Goal: Task Accomplishment & Management: Use online tool/utility

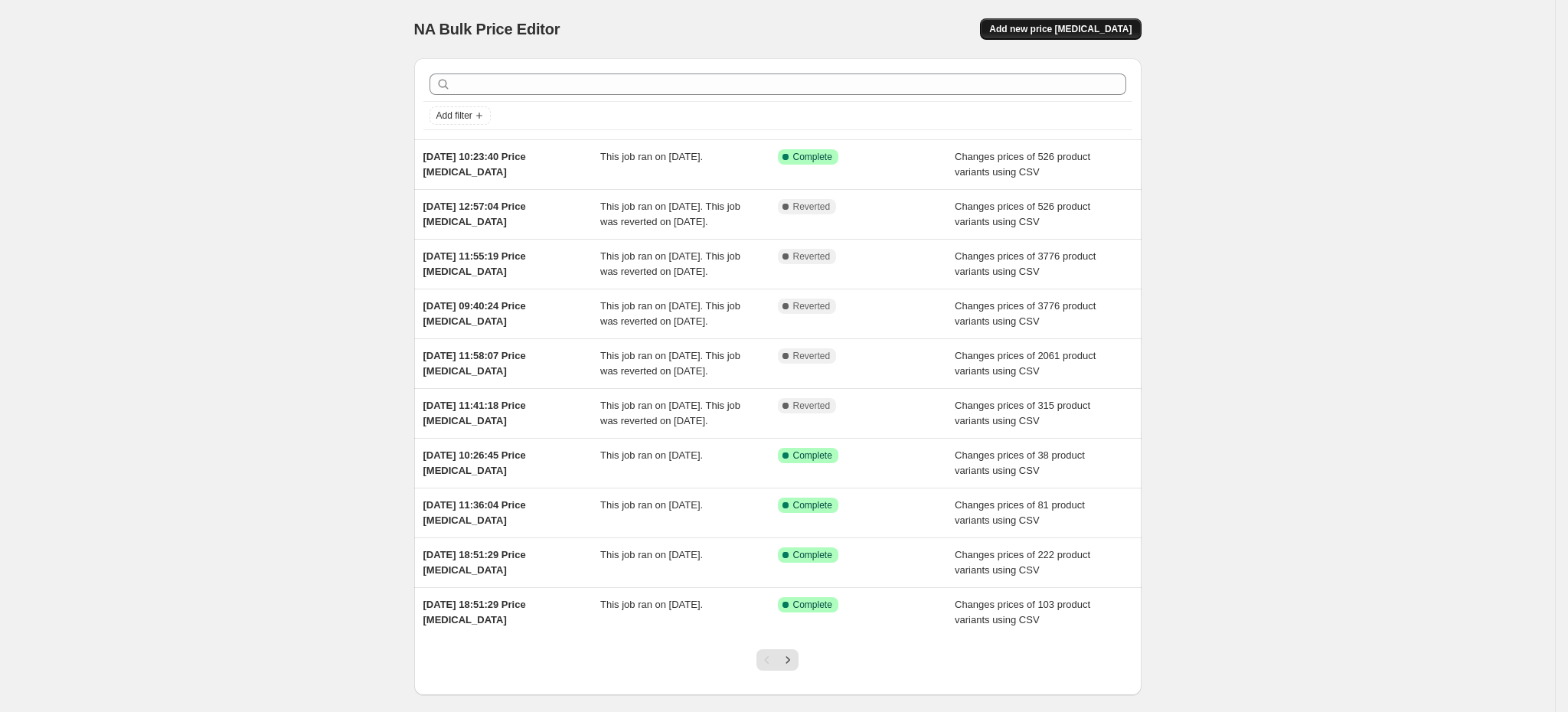
click at [1113, 25] on span "Add new price [MEDICAL_DATA]" at bounding box center [1061, 29] width 143 height 12
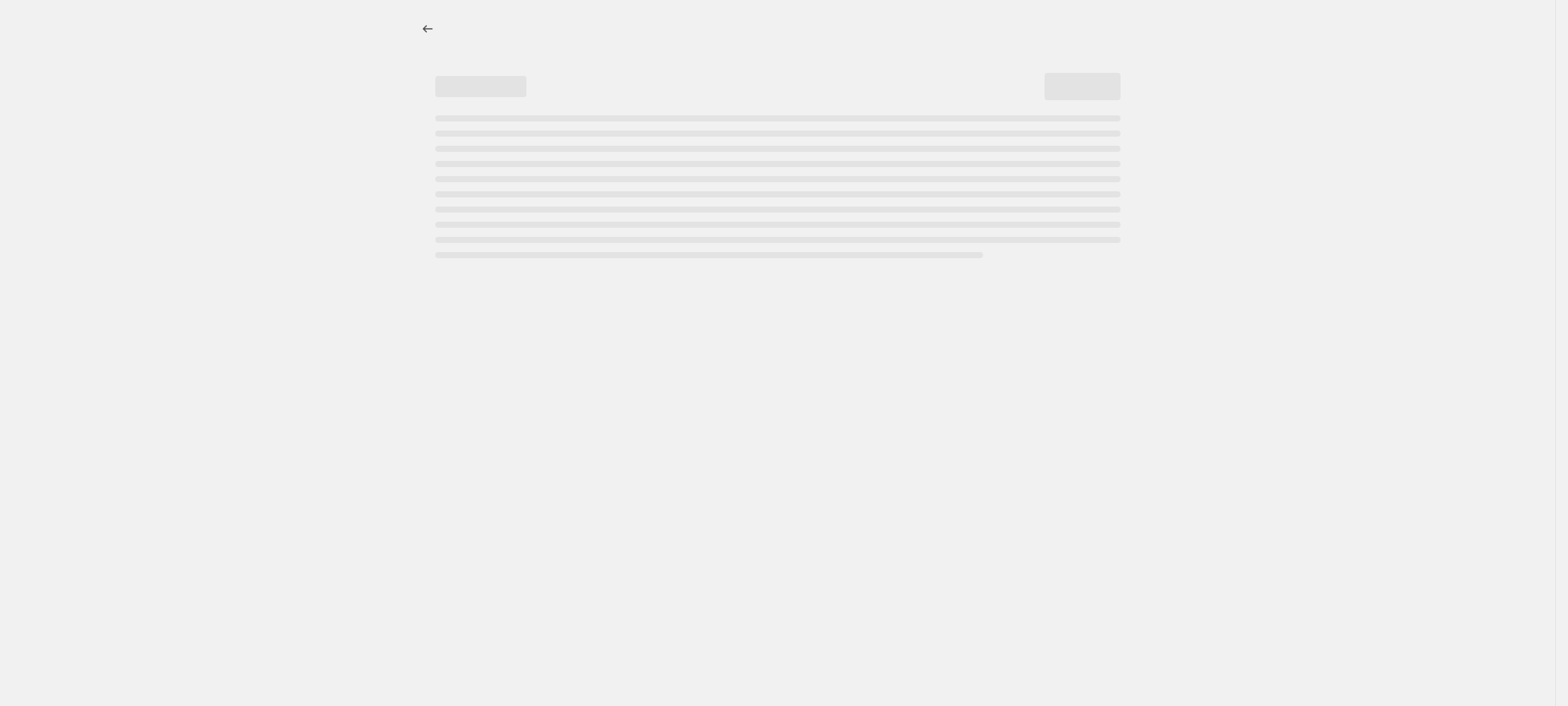
select select "percentage"
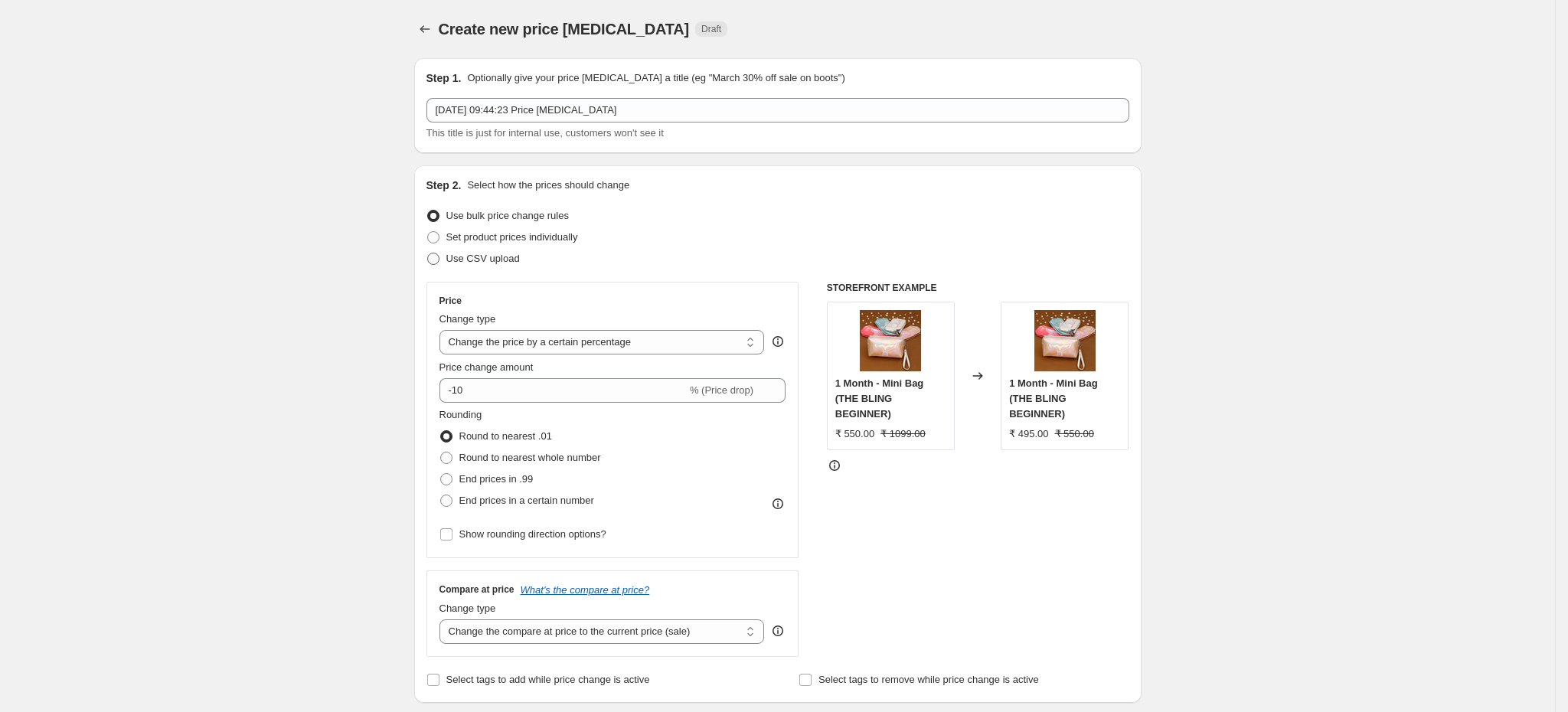
click at [513, 257] on span "Use CSV upload" at bounding box center [483, 258] width 74 height 11
click at [428, 254] on input "Use CSV upload" at bounding box center [427, 253] width 1 height 1
radio input "true"
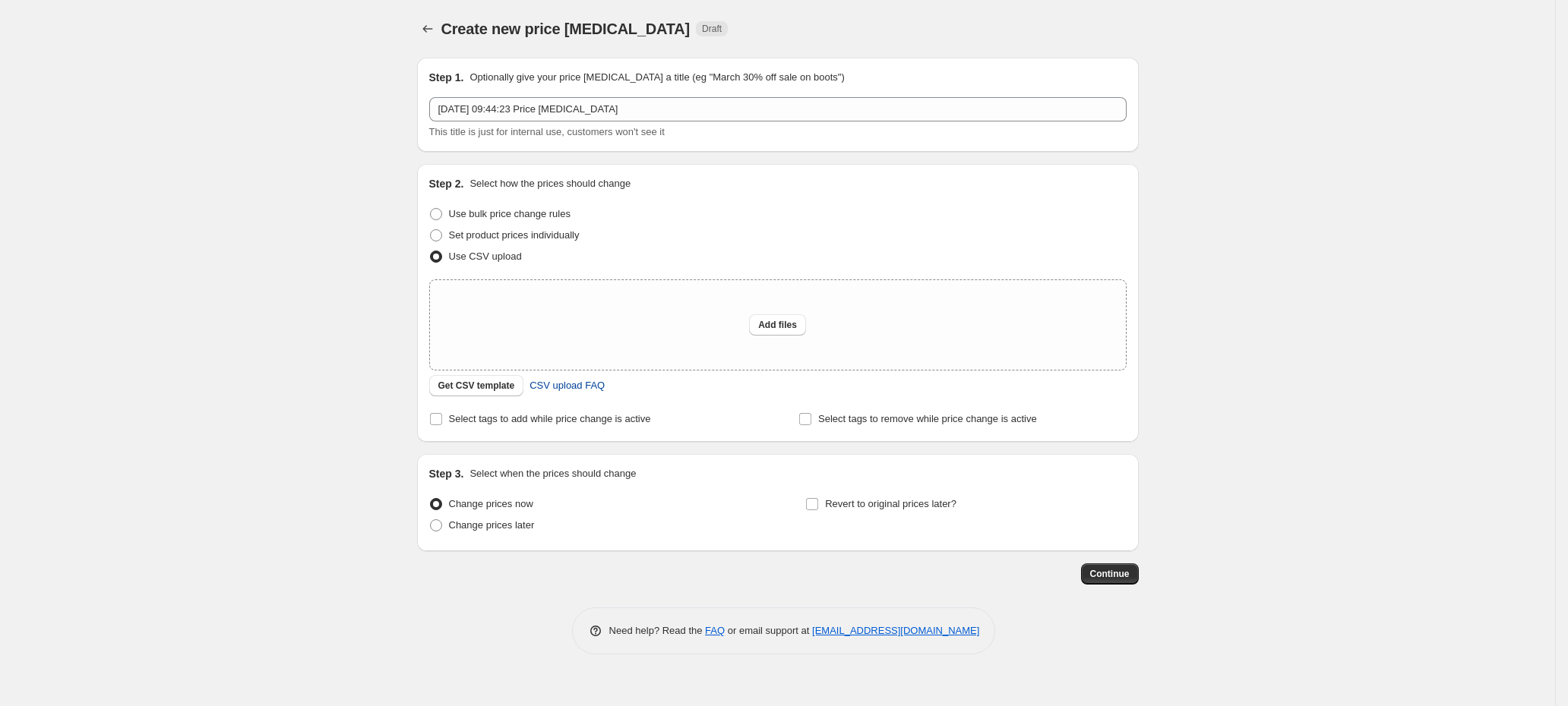
click at [573, 384] on span "CSV upload FAQ" at bounding box center [567, 385] width 75 height 15
click at [490, 388] on span "Get CSV template" at bounding box center [476, 385] width 77 height 12
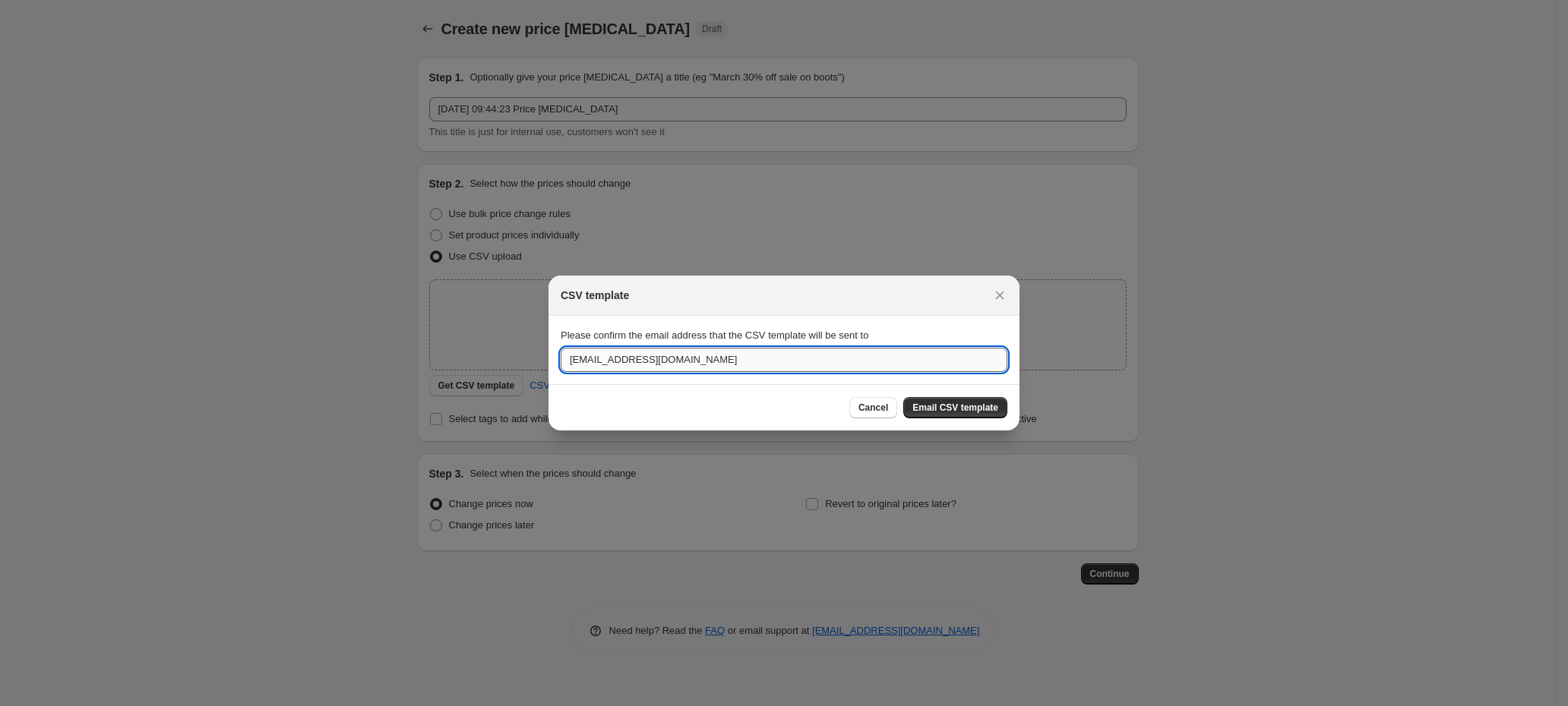
click at [719, 372] on input "[EMAIL_ADDRESS][DOMAIN_NAME]" at bounding box center [783, 360] width 446 height 24
paste input "[PERSON_NAME]."
type input "[PERSON_NAME][EMAIL_ADDRESS][DOMAIN_NAME]"
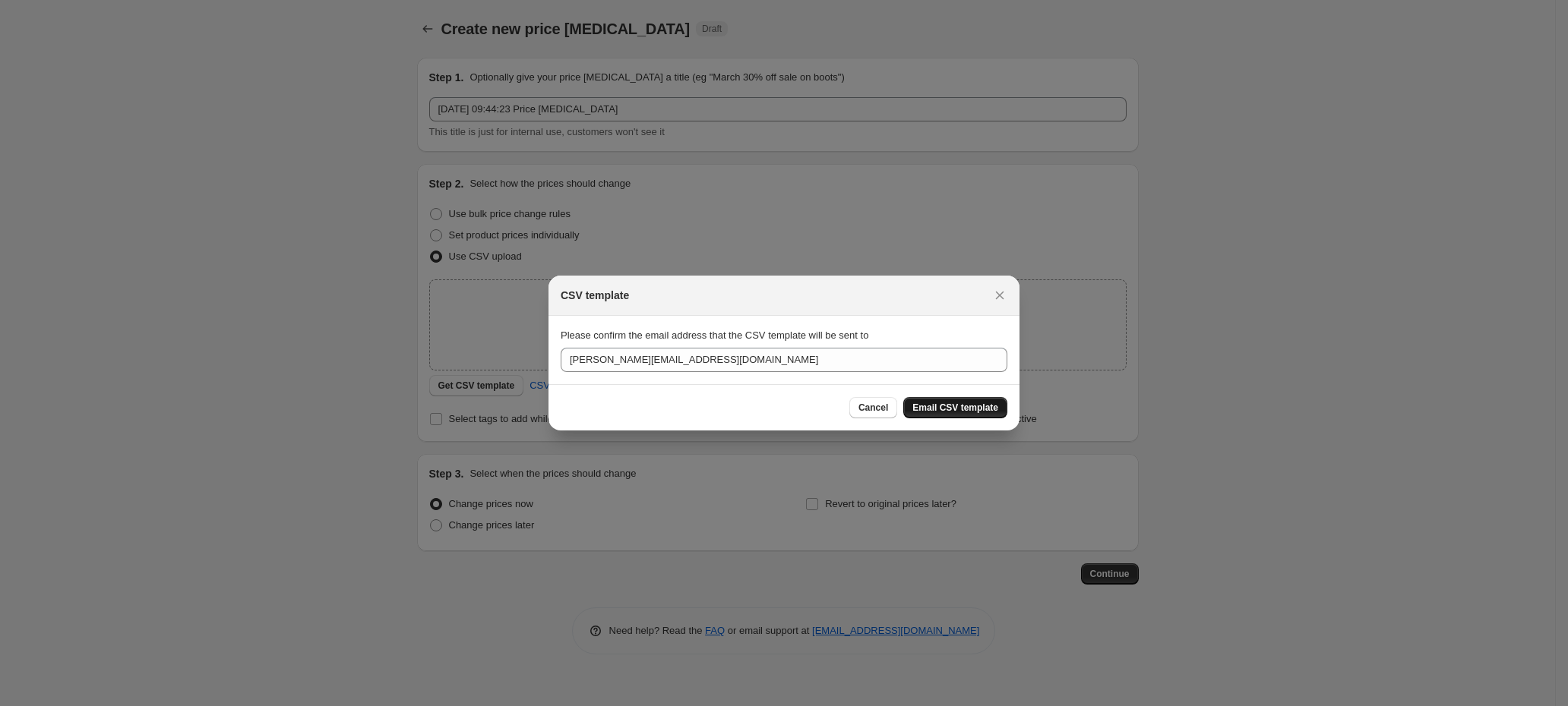
click at [960, 406] on span "Email CSV template" at bounding box center [955, 407] width 86 height 12
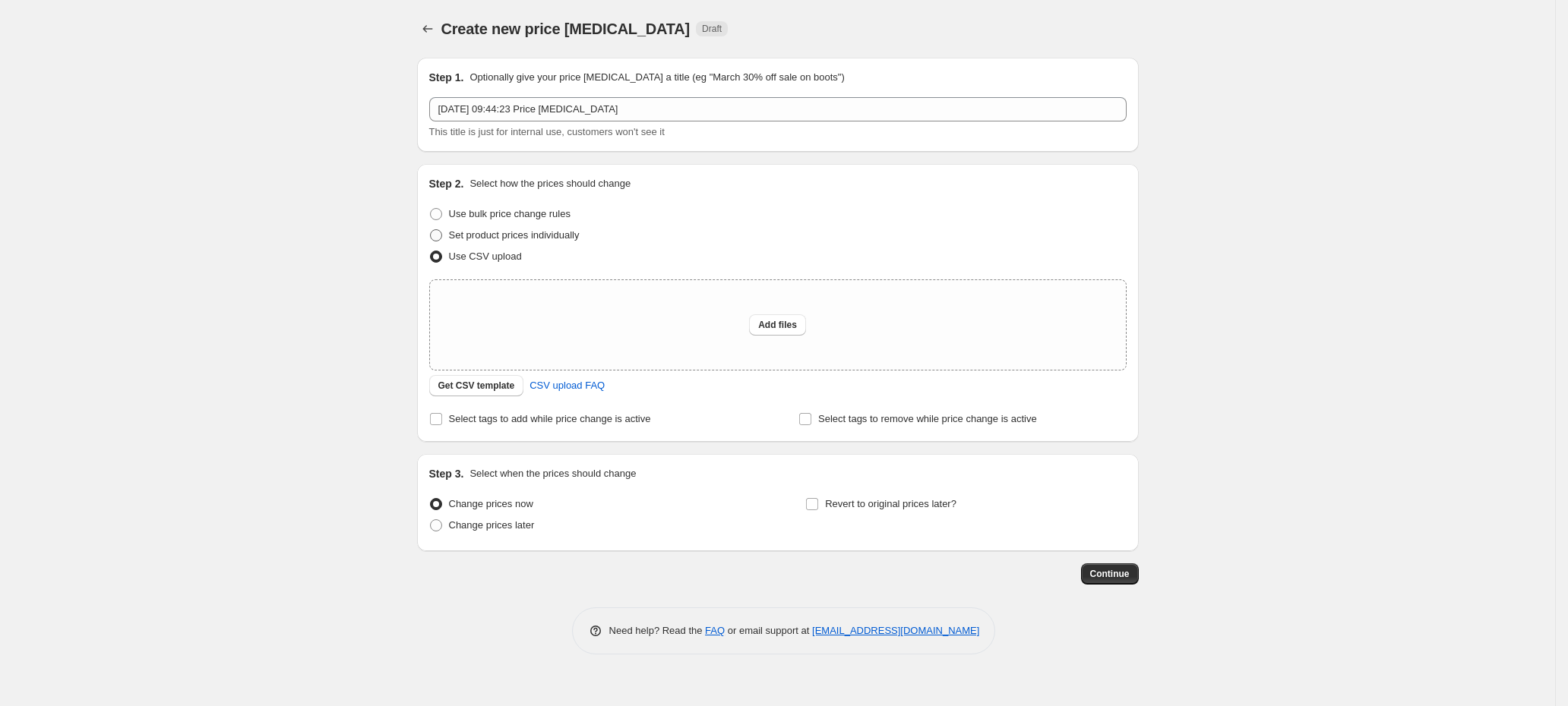
click at [530, 233] on span "Set product prices individually" at bounding box center [514, 235] width 131 height 11
click at [430, 230] on input "Set product prices individually" at bounding box center [430, 230] width 1 height 1
radio input "true"
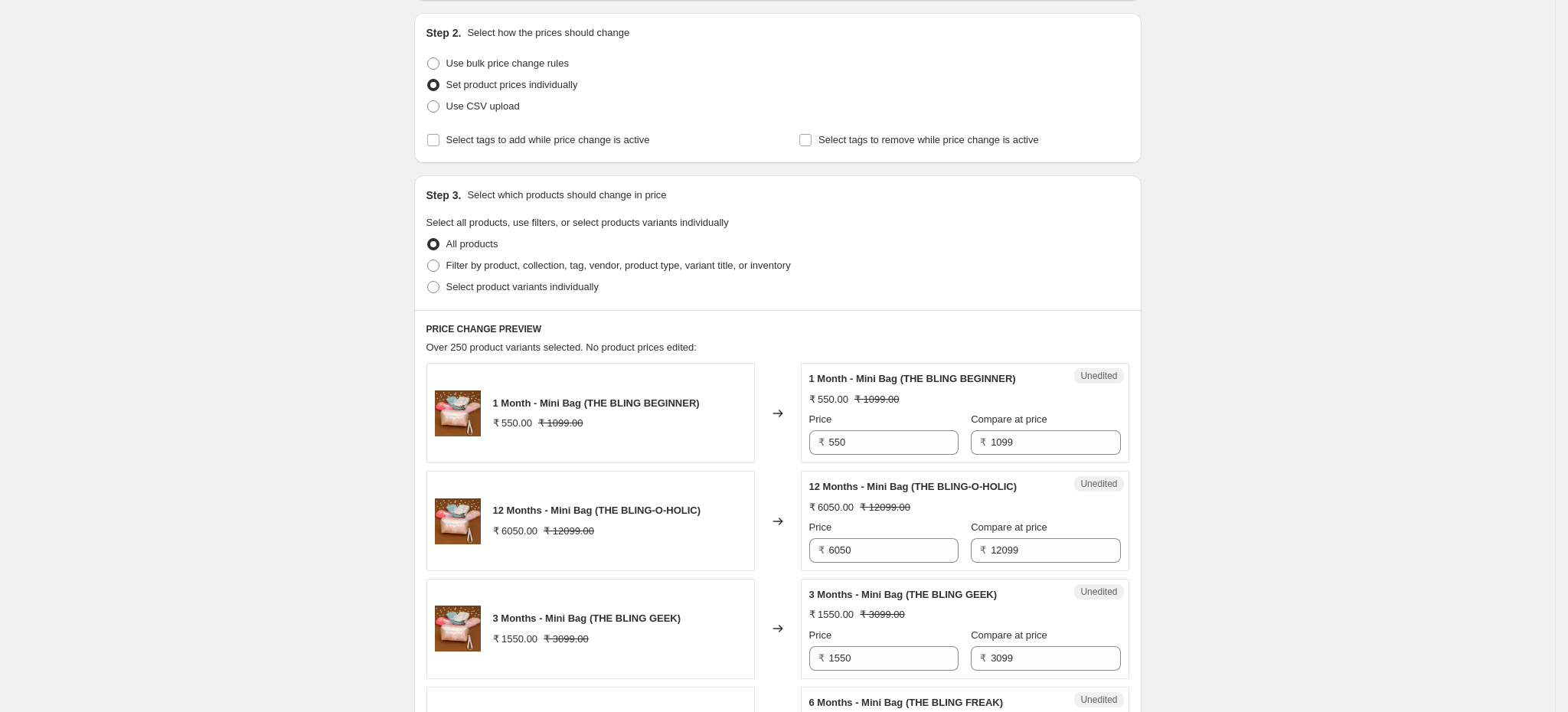
scroll to position [230, 0]
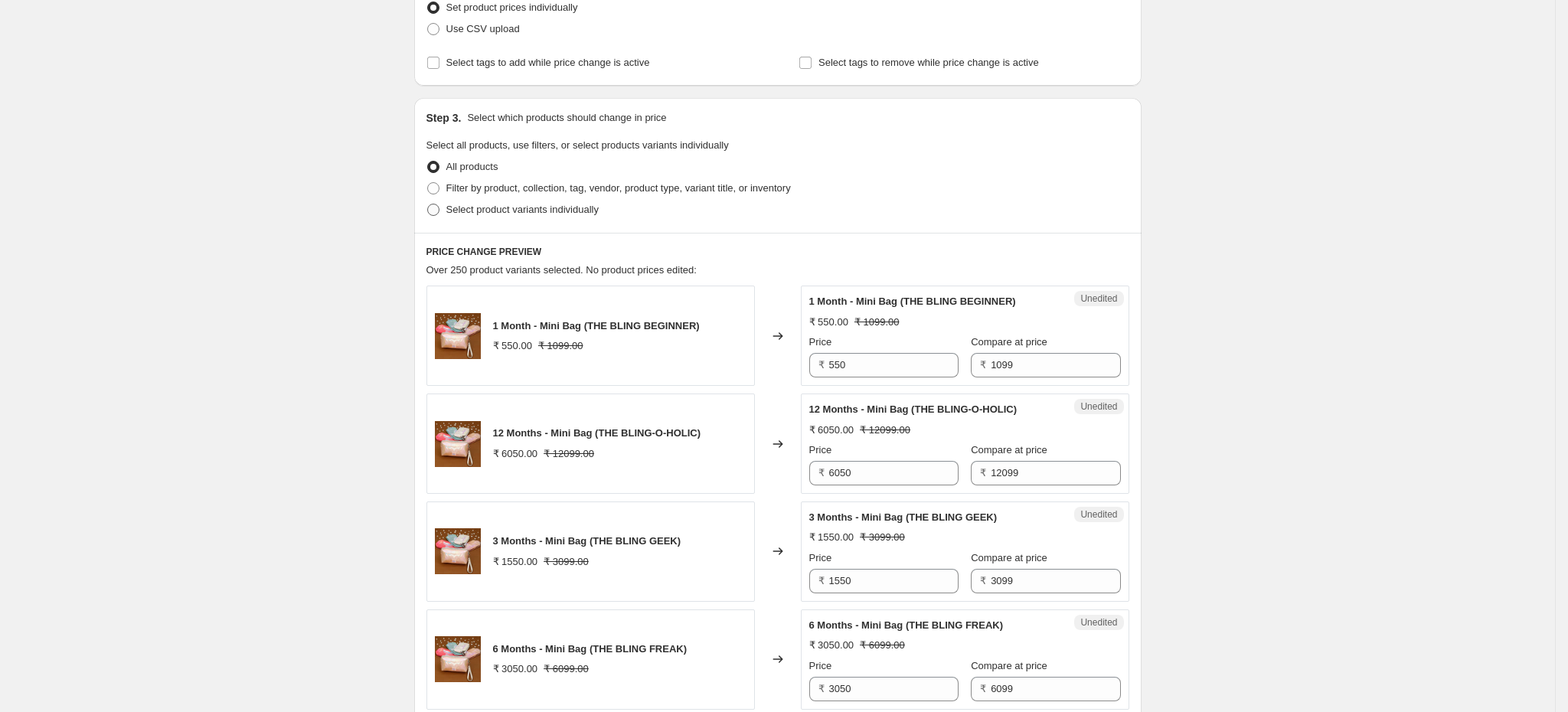
click at [526, 215] on span "Select product variants individually" at bounding box center [522, 209] width 153 height 11
click at [428, 205] on input "Select product variants individually" at bounding box center [427, 204] width 1 height 1
radio input "true"
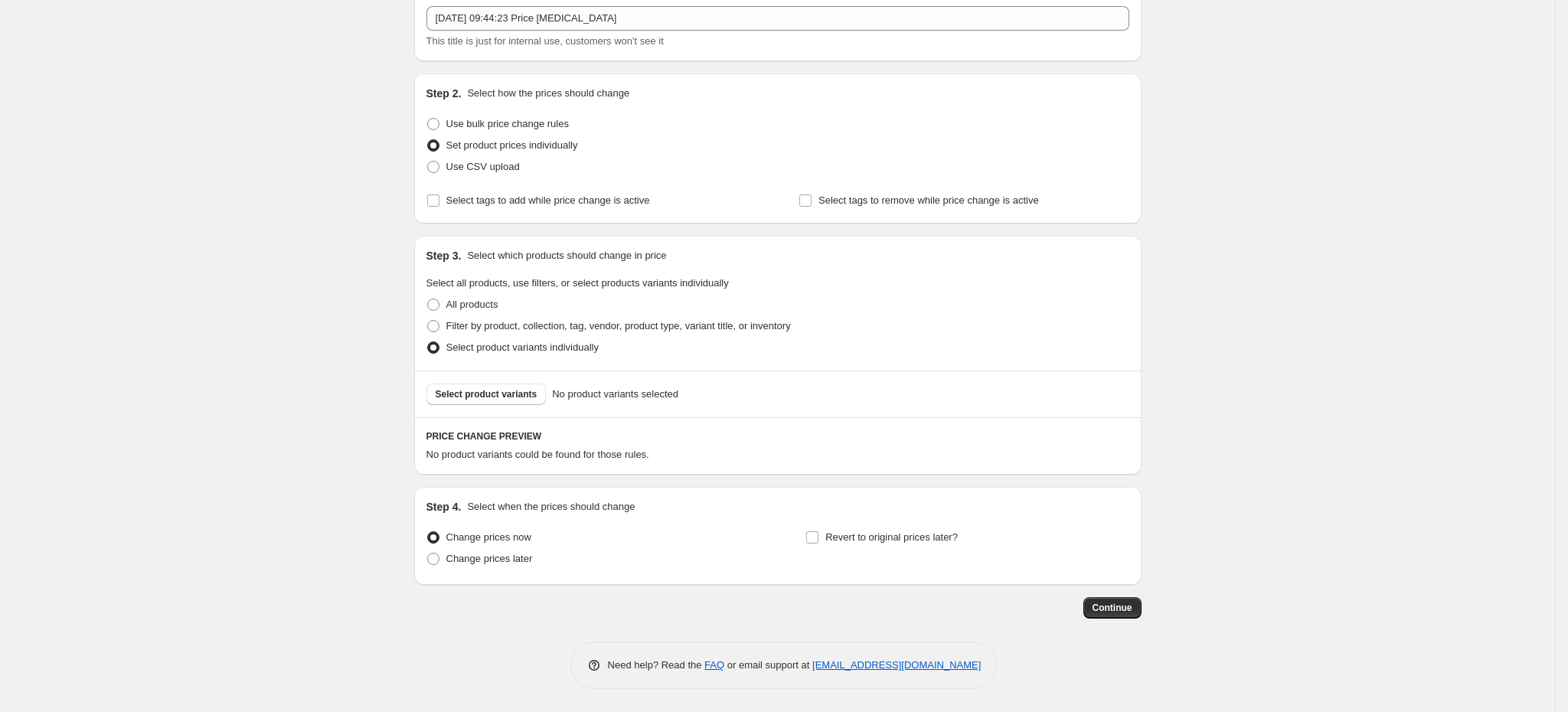
scroll to position [97, 0]
click at [531, 320] on span "Filter by product, collection, tag, vendor, product type, variant title, or inv…" at bounding box center [618, 326] width 345 height 11
click at [428, 320] on input "Filter by product, collection, tag, vendor, product type, variant title, or inv…" at bounding box center [427, 320] width 1 height 1
radio input "true"
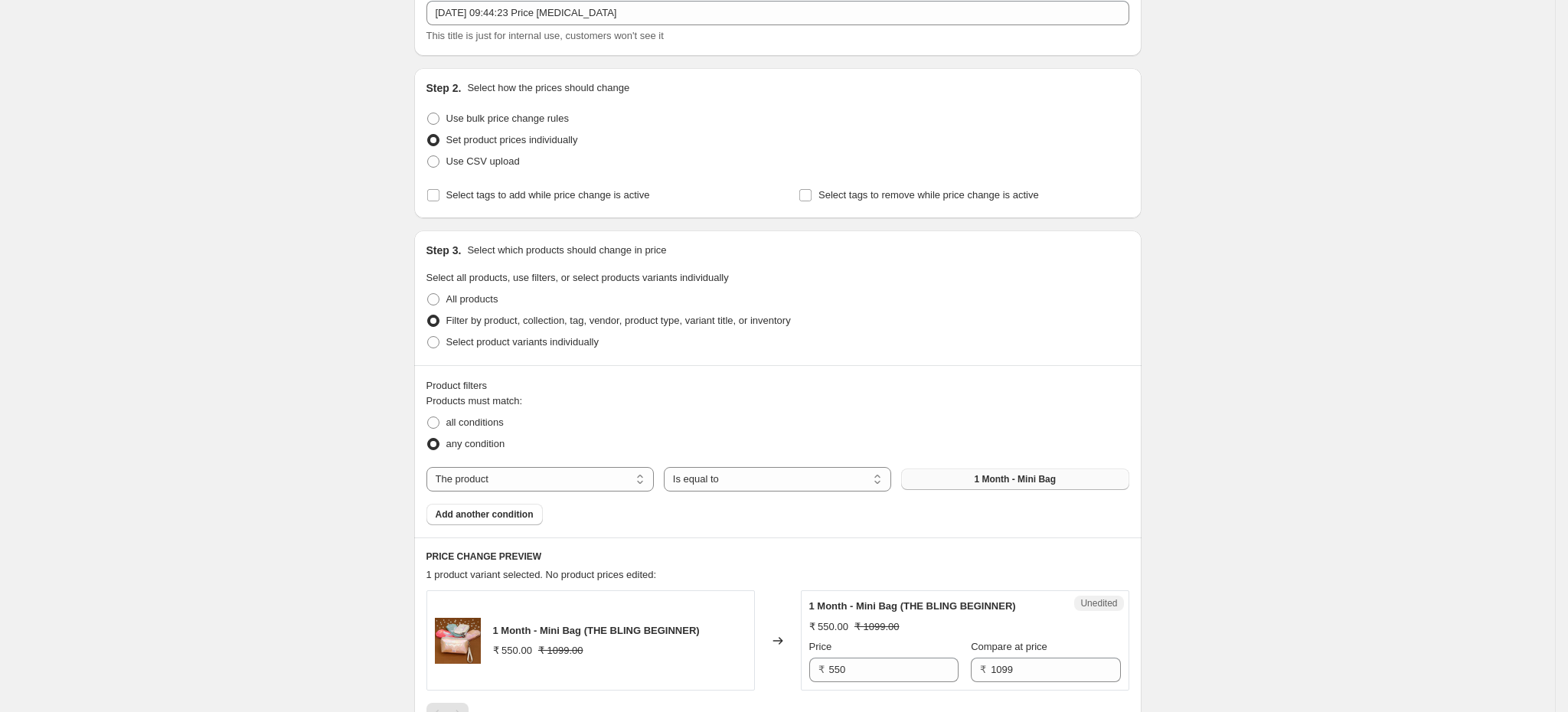
click at [975, 479] on button "1 Month - Mini Bag" at bounding box center [1015, 479] width 228 height 21
click at [503, 477] on select "The product The product's collection The product's tag The product's vendor The…" at bounding box center [540, 479] width 228 height 25
select select "collection"
click at [989, 479] on span "Any Studs for ₹399" at bounding box center [1015, 479] width 84 height 12
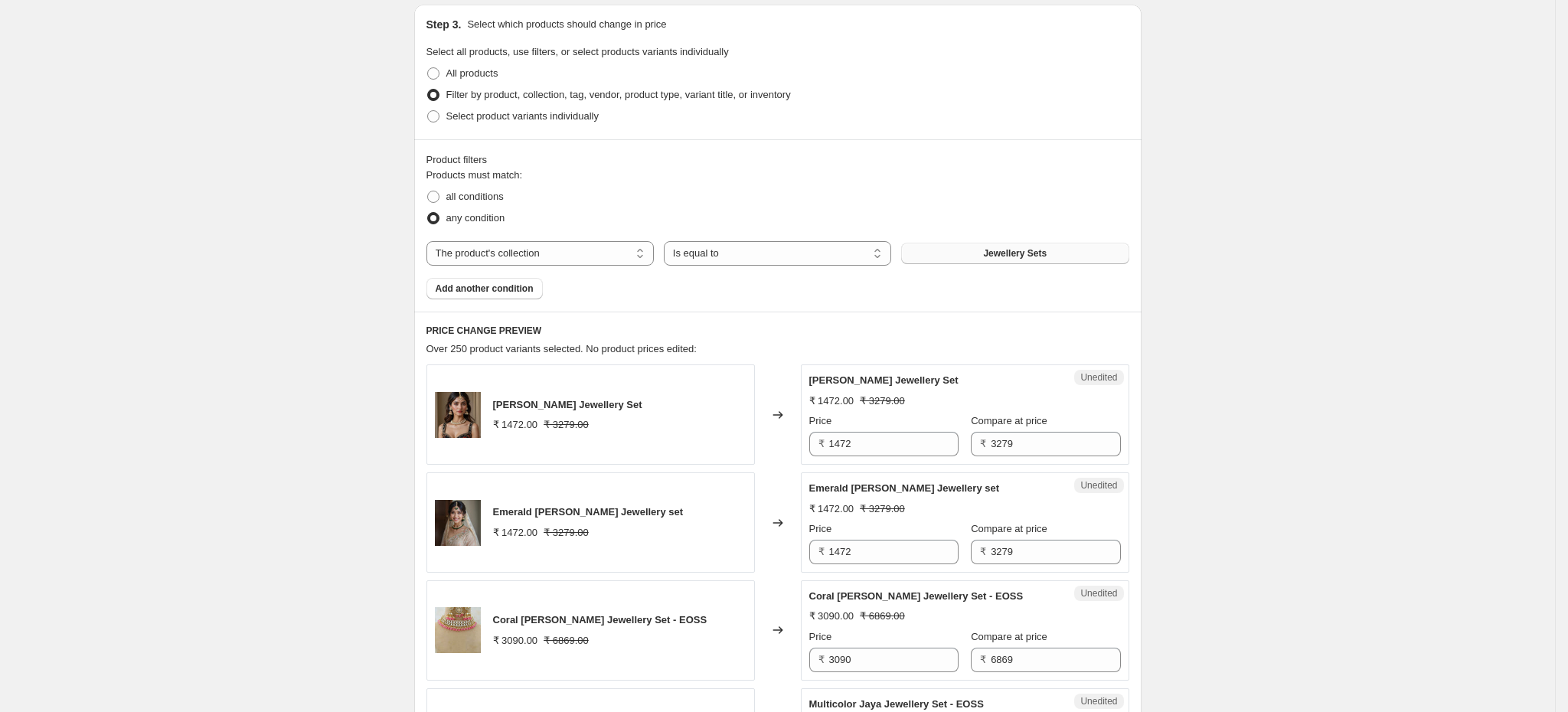
scroll to position [327, 0]
drag, startPoint x: 692, startPoint y: 404, endPoint x: 497, endPoint y: 394, distance: 195.3
click at [497, 394] on div "[PERSON_NAME] Set ₹ 1472.00 ₹ 3279.00" at bounding box center [590, 411] width 329 height 100
copy span "[PERSON_NAME] Jewellery Set"
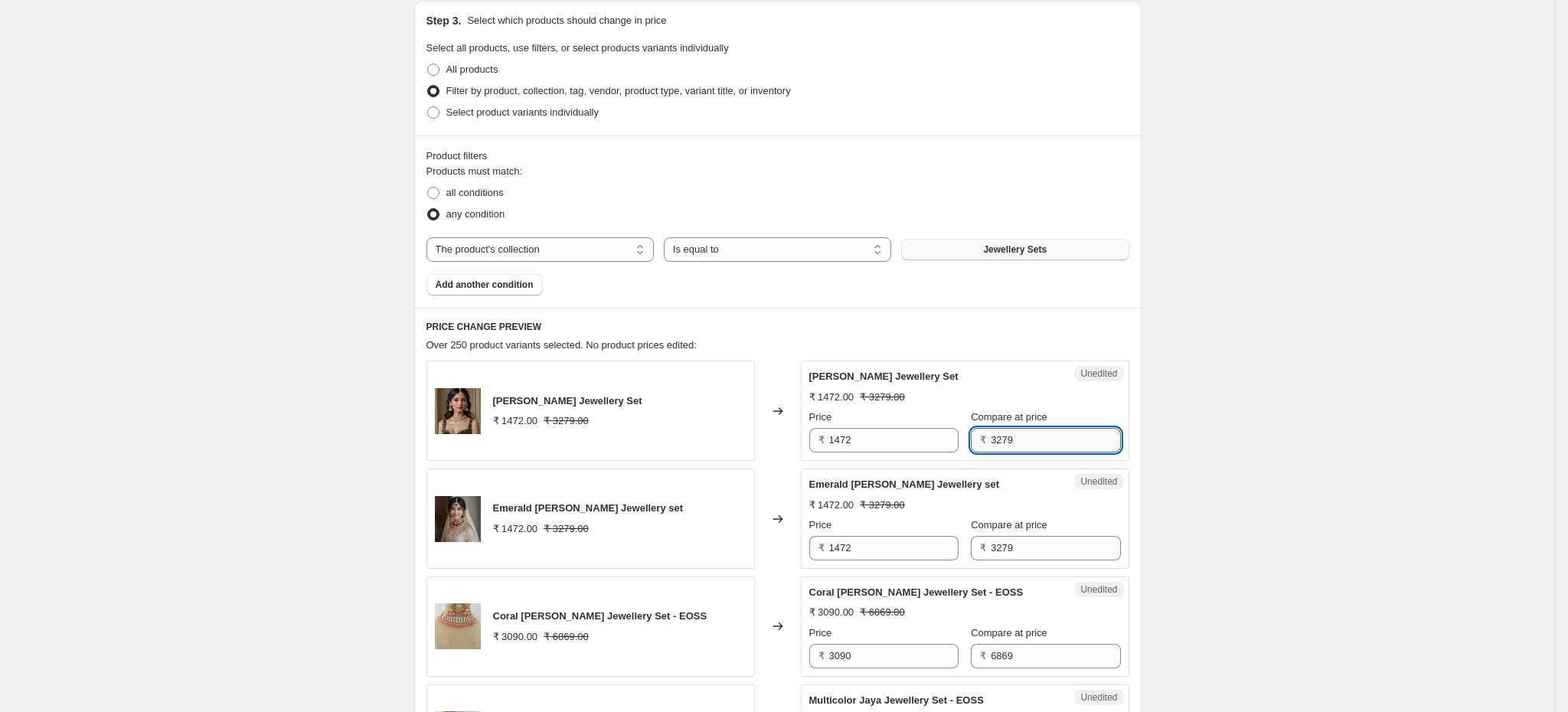
click at [1040, 445] on input "3279" at bounding box center [1055, 440] width 130 height 25
click at [1041, 442] on input "3279" at bounding box center [1055, 440] width 130 height 25
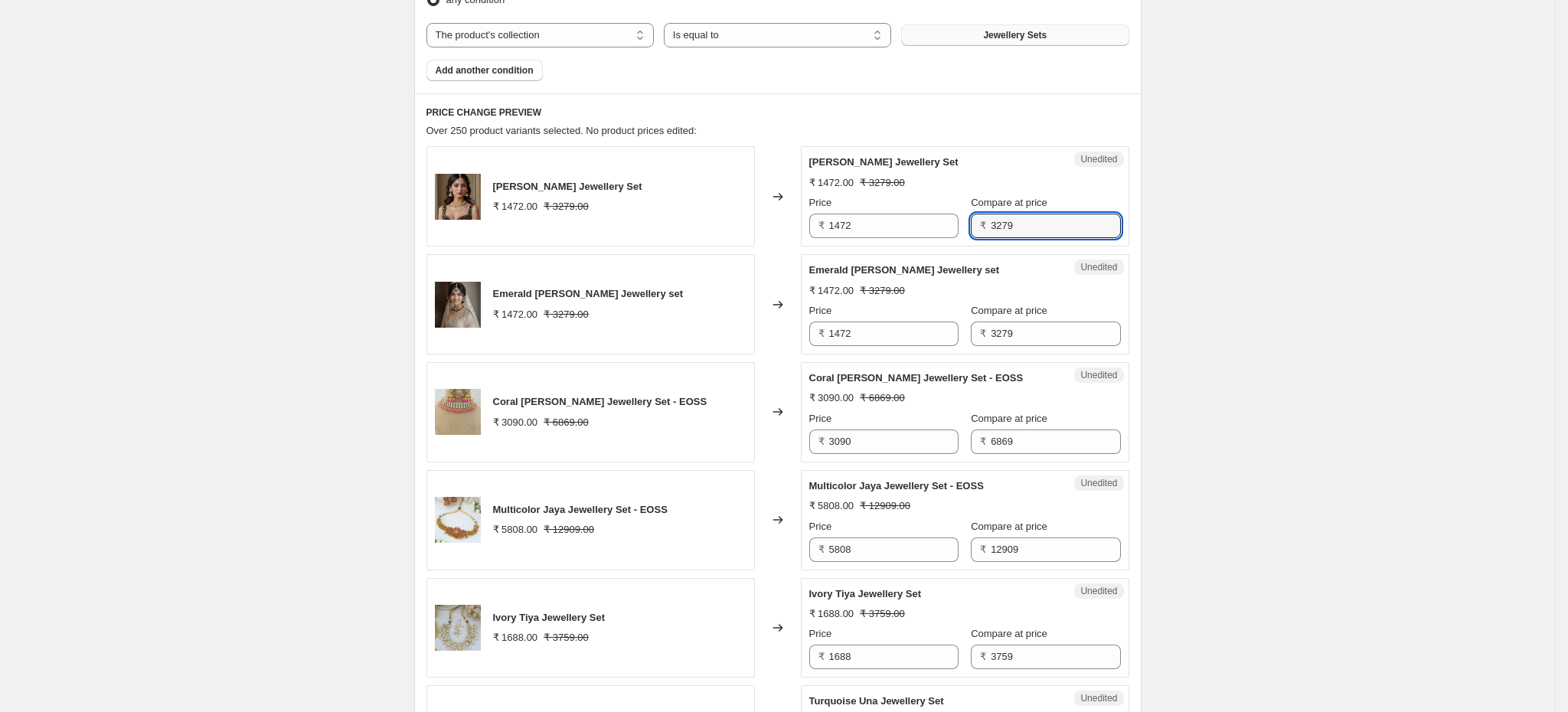
scroll to position [441, 0]
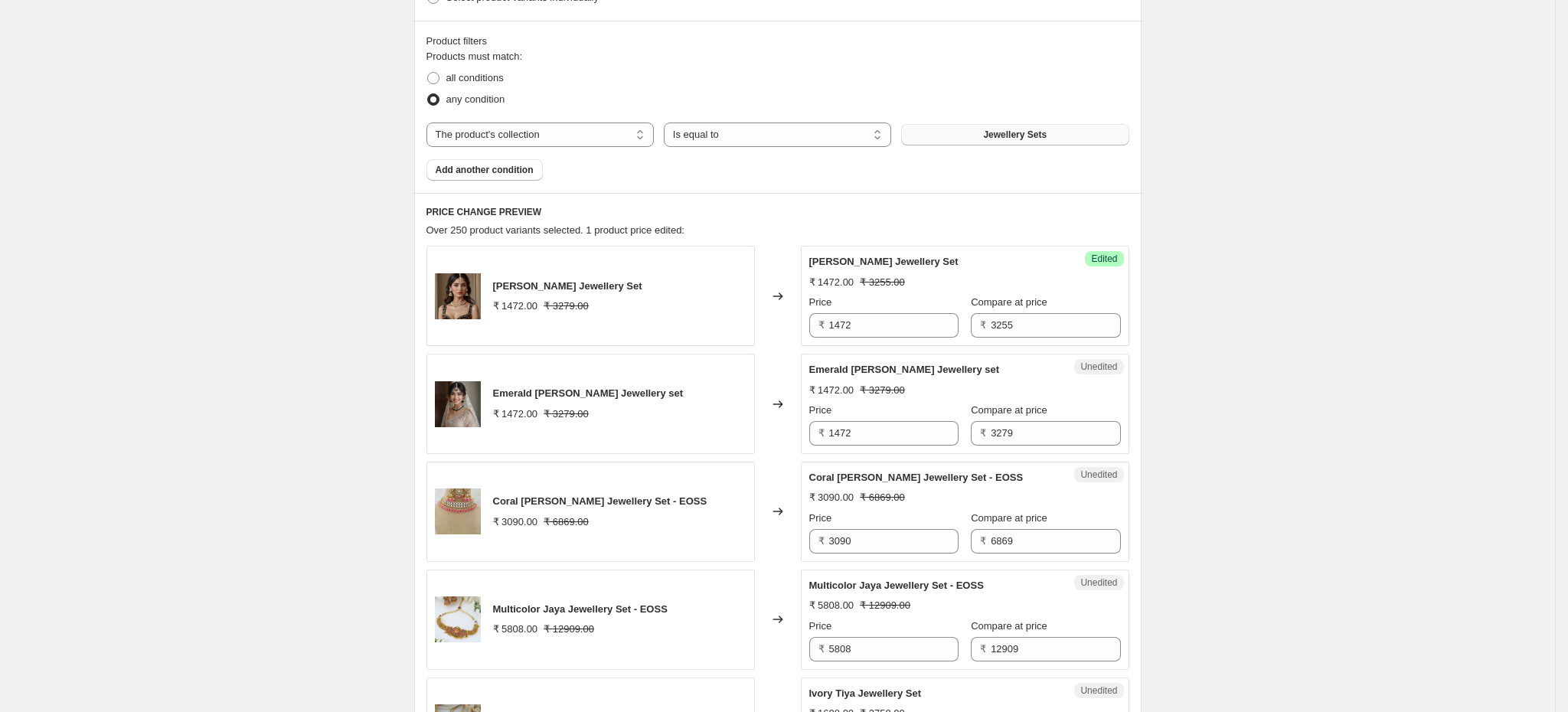
click at [1081, 193] on div "Product filters Products must match: all conditions any condition The product T…" at bounding box center [777, 107] width 727 height 172
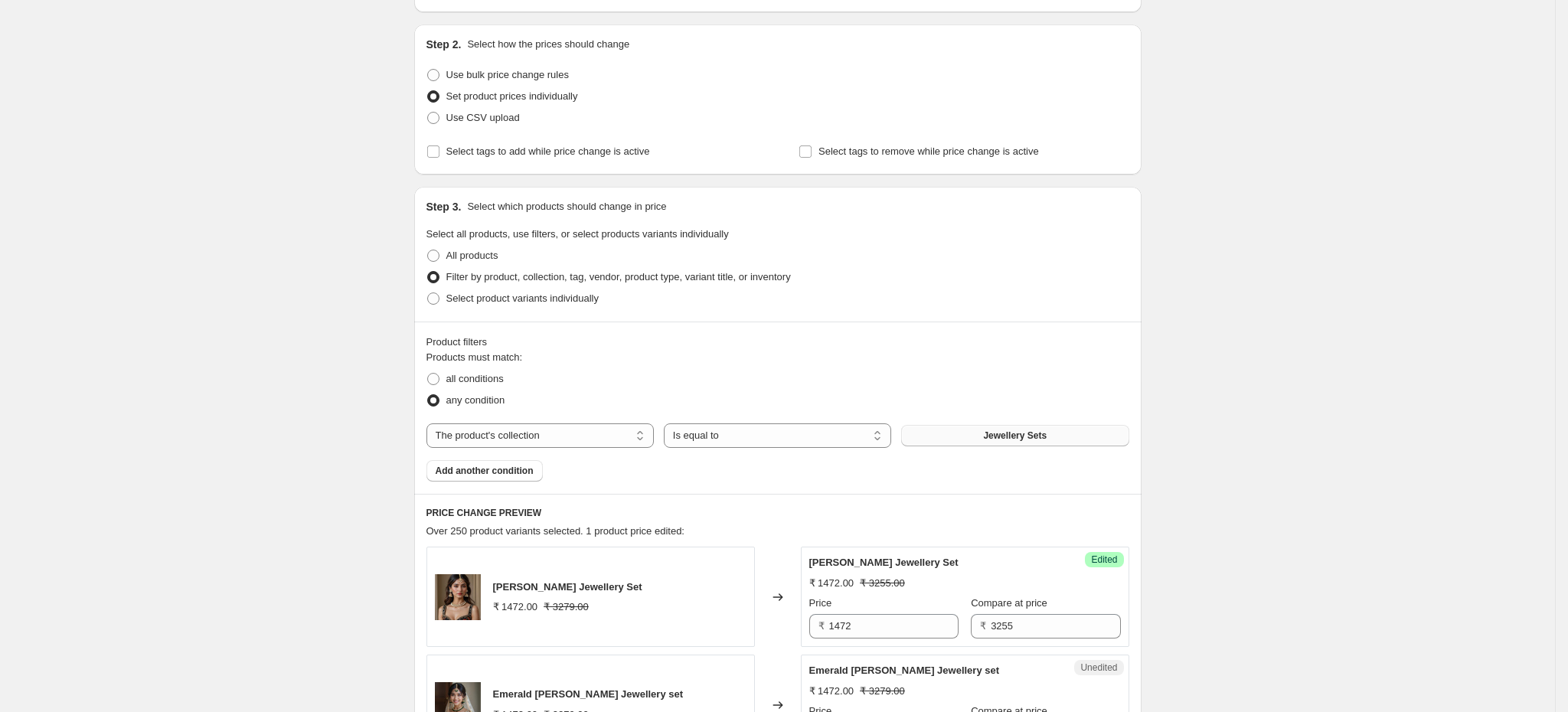
scroll to position [230, 0]
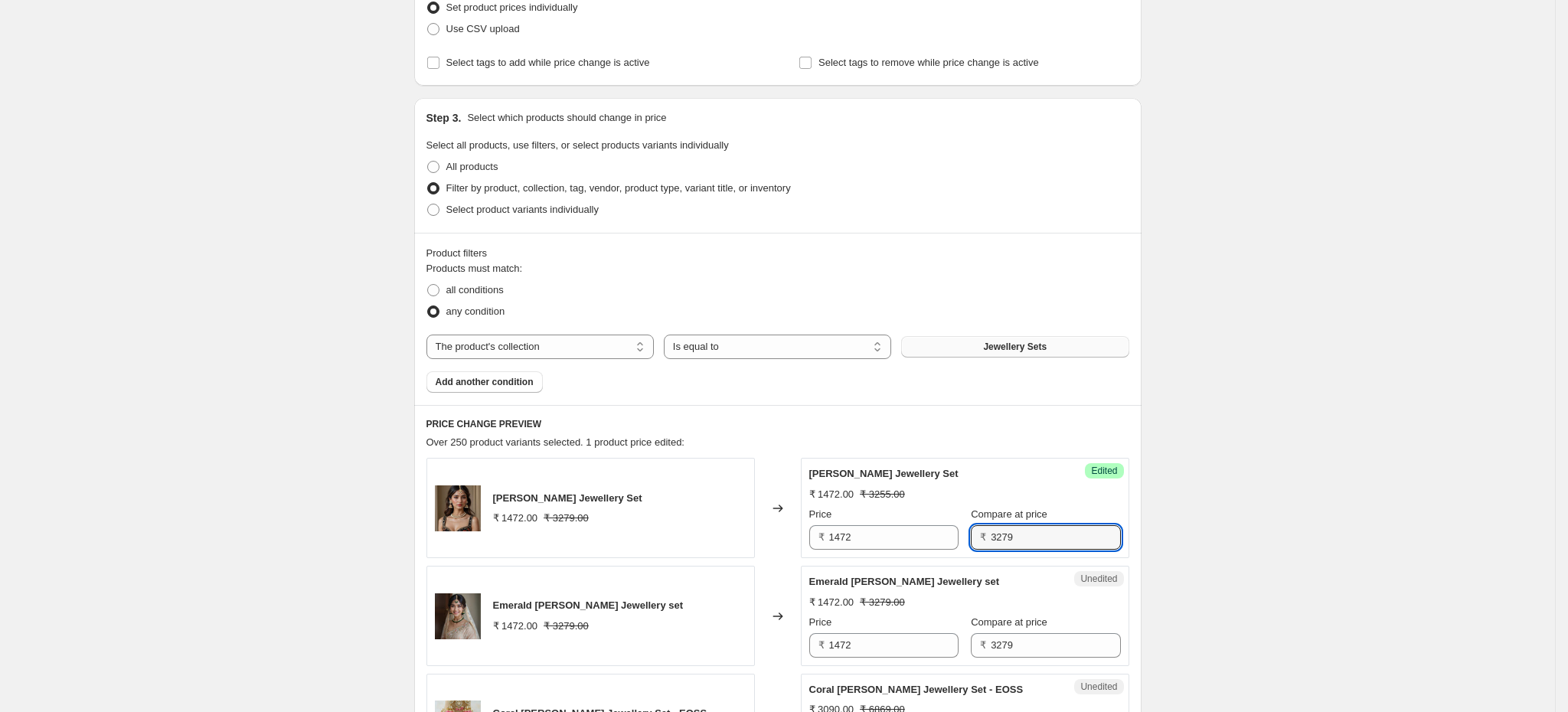
type input "3279"
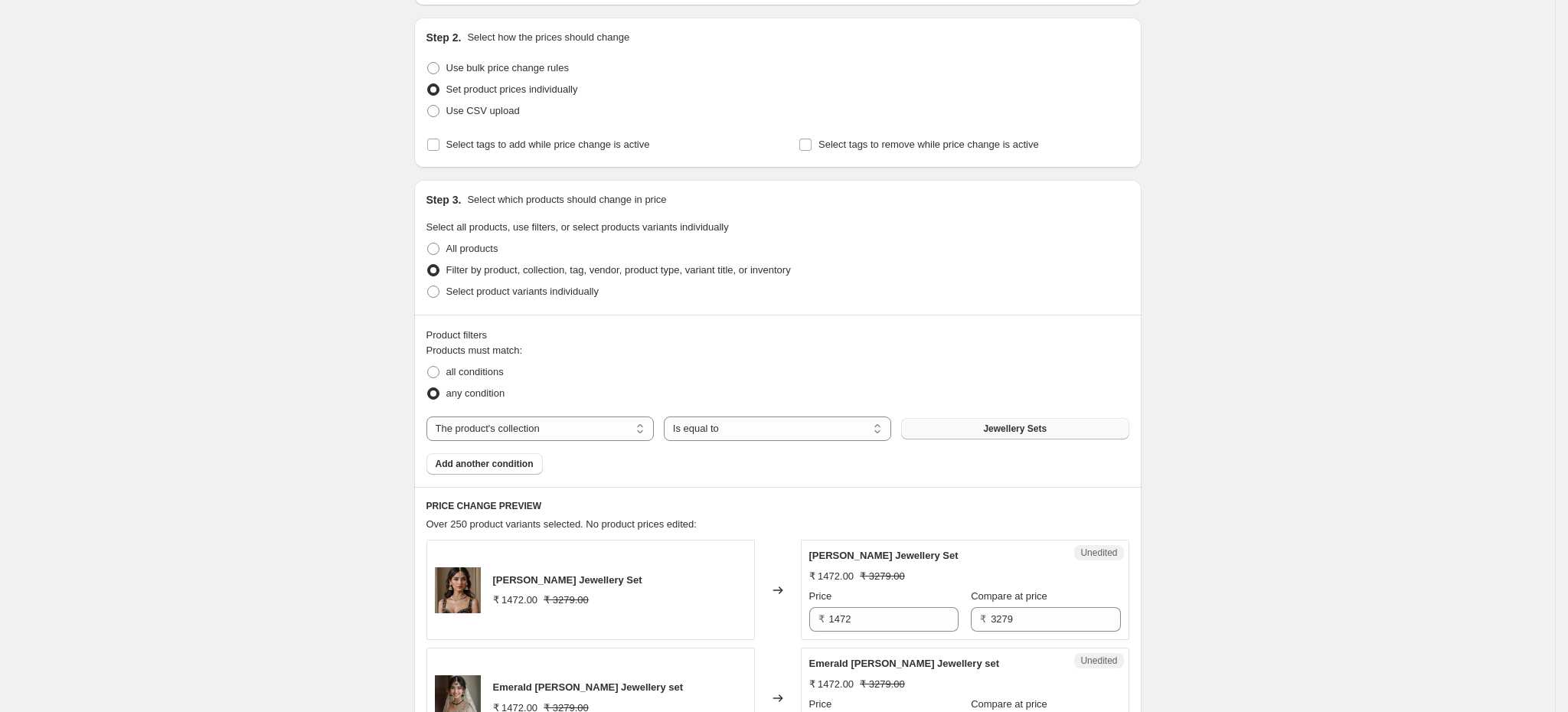
scroll to position [237, 0]
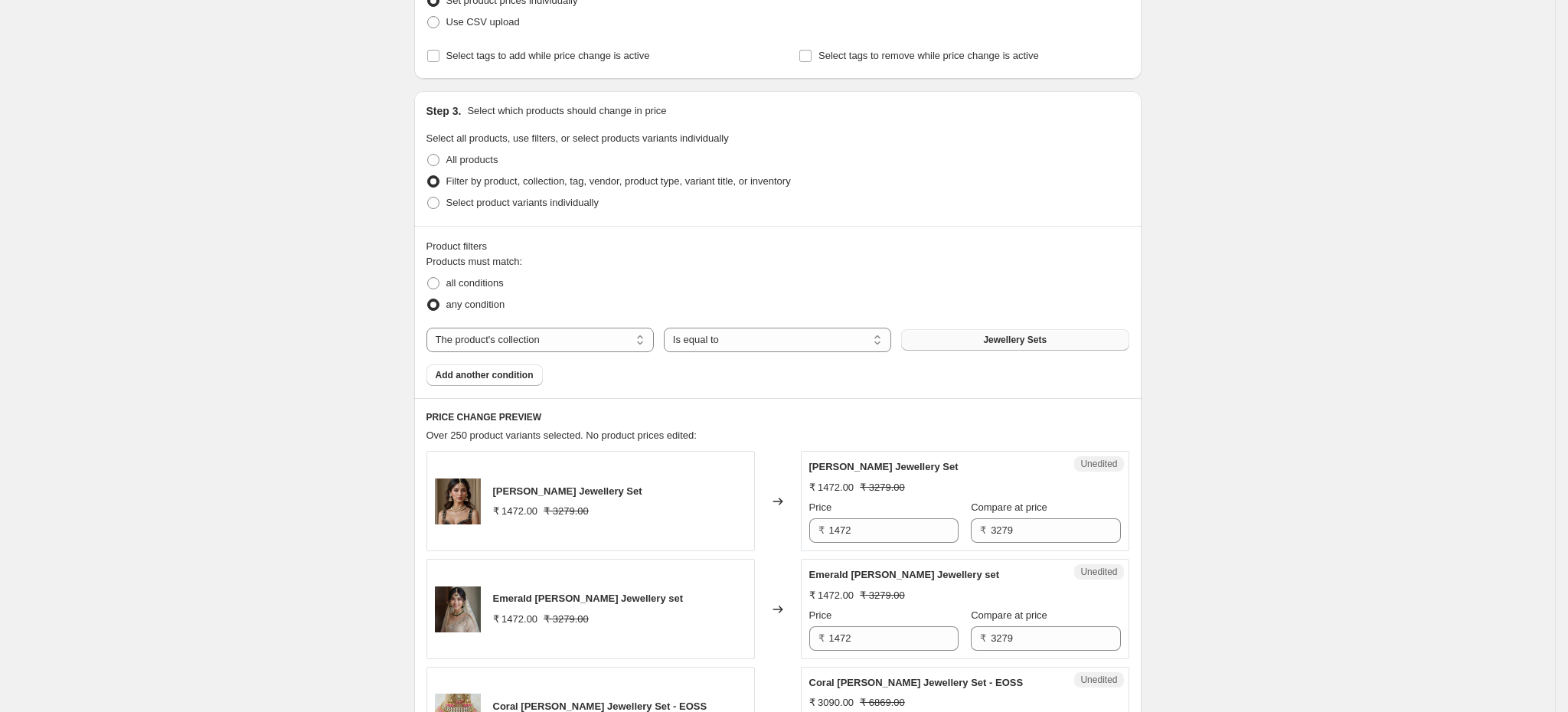
click at [524, 423] on h6 "PRICE CHANGE PREVIEW" at bounding box center [777, 417] width 703 height 12
click at [559, 341] on select "The product The product's collection The product's tag The product's vendor The…" at bounding box center [540, 340] width 228 height 25
select select "product"
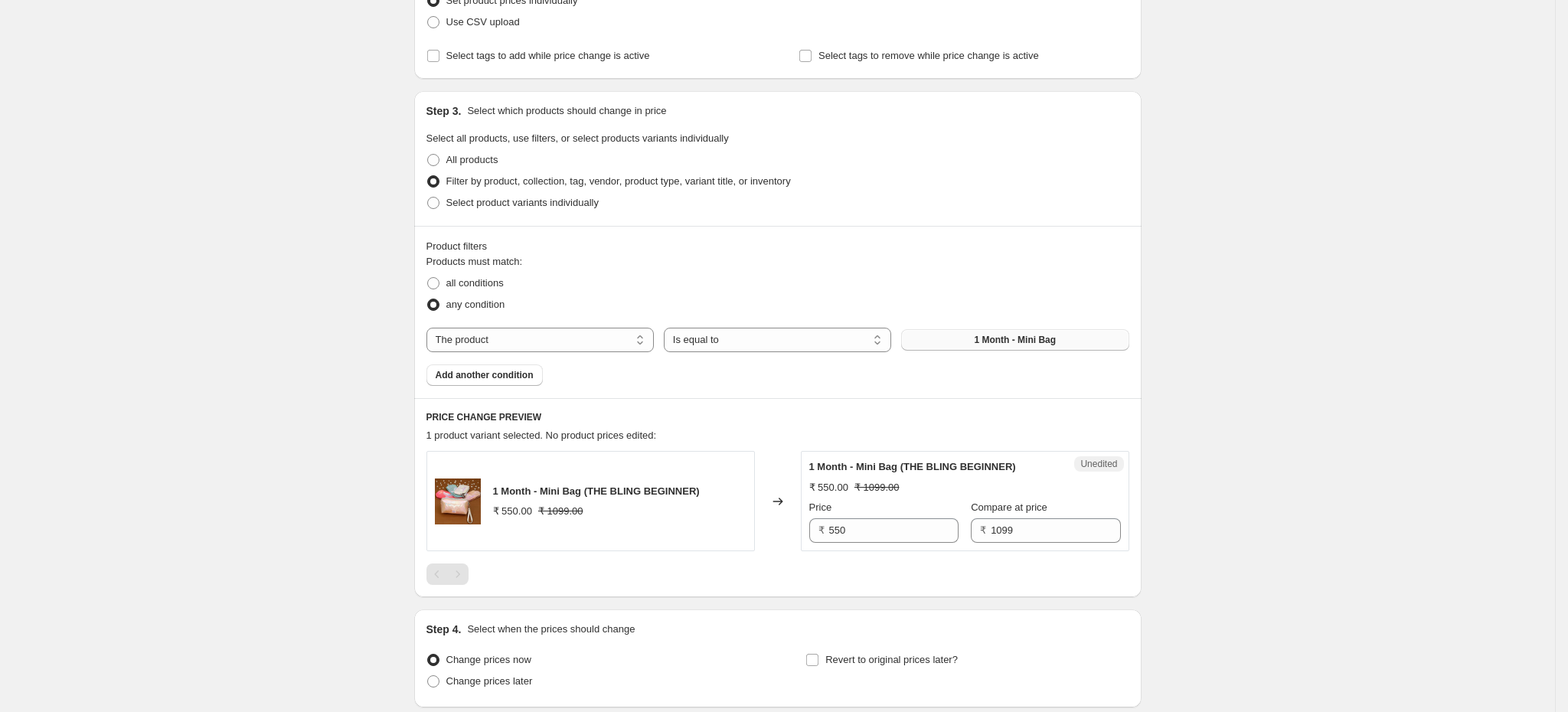
click at [1005, 346] on span "1 Month - Mini Bag" at bounding box center [1015, 340] width 82 height 12
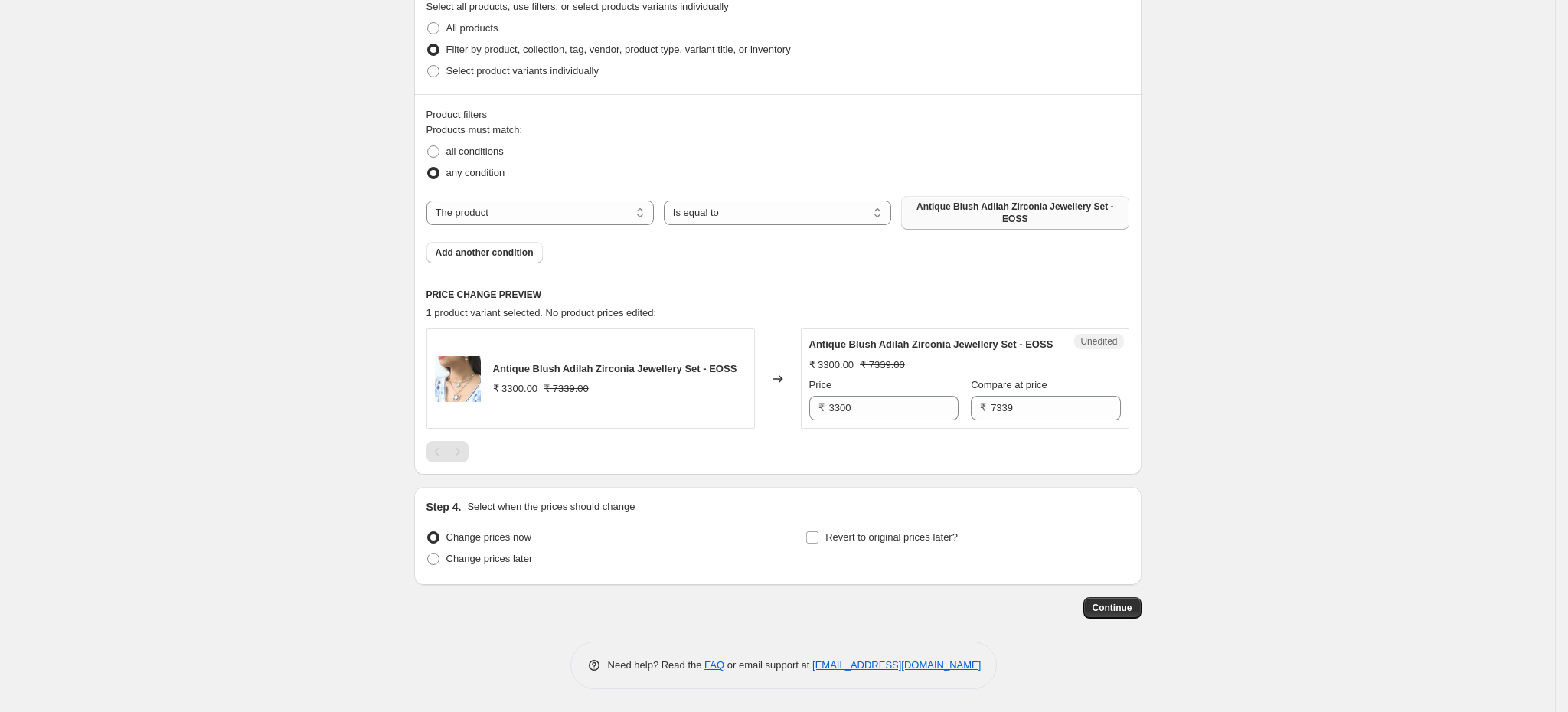
scroll to position [374, 0]
click at [1027, 412] on input "7339" at bounding box center [1055, 408] width 130 height 25
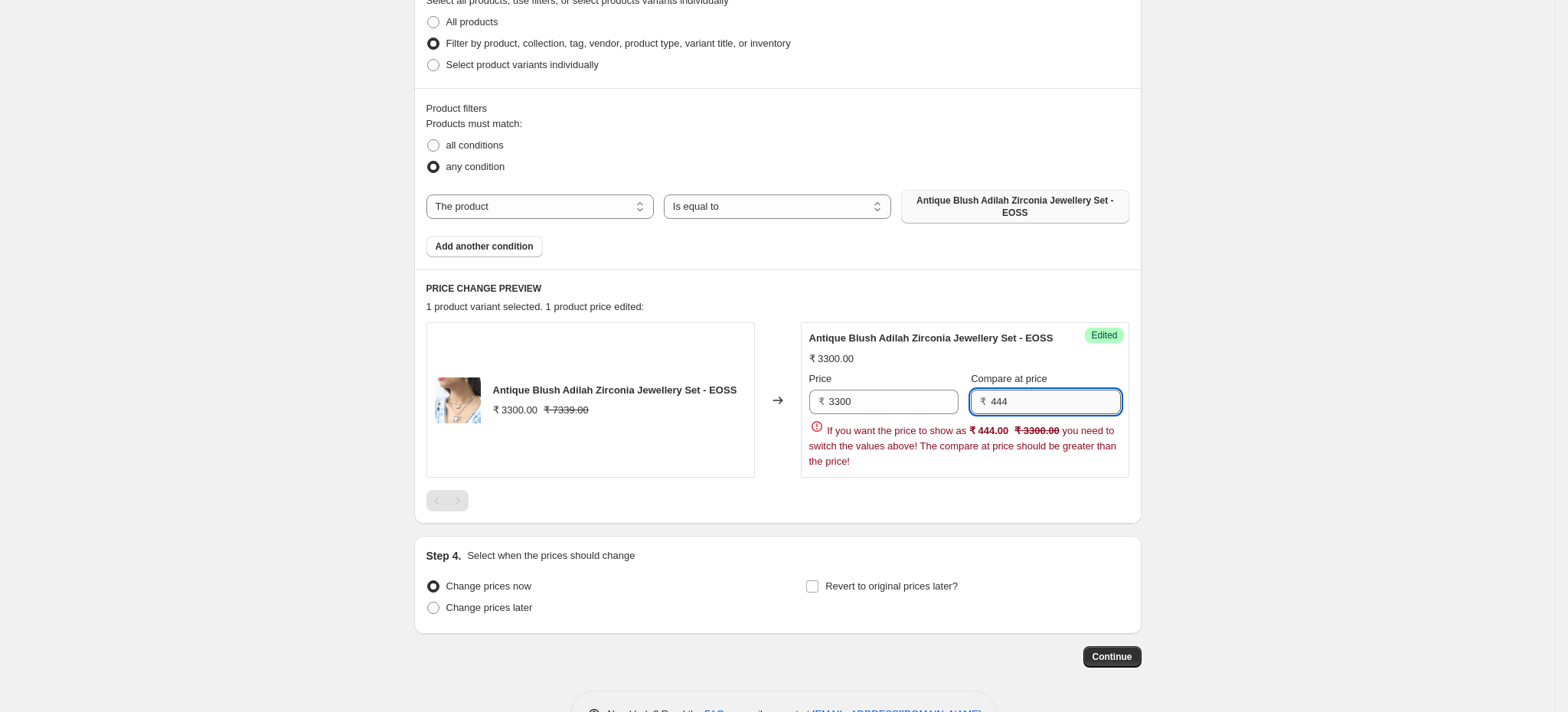
click at [1101, 413] on input "444" at bounding box center [1055, 402] width 130 height 25
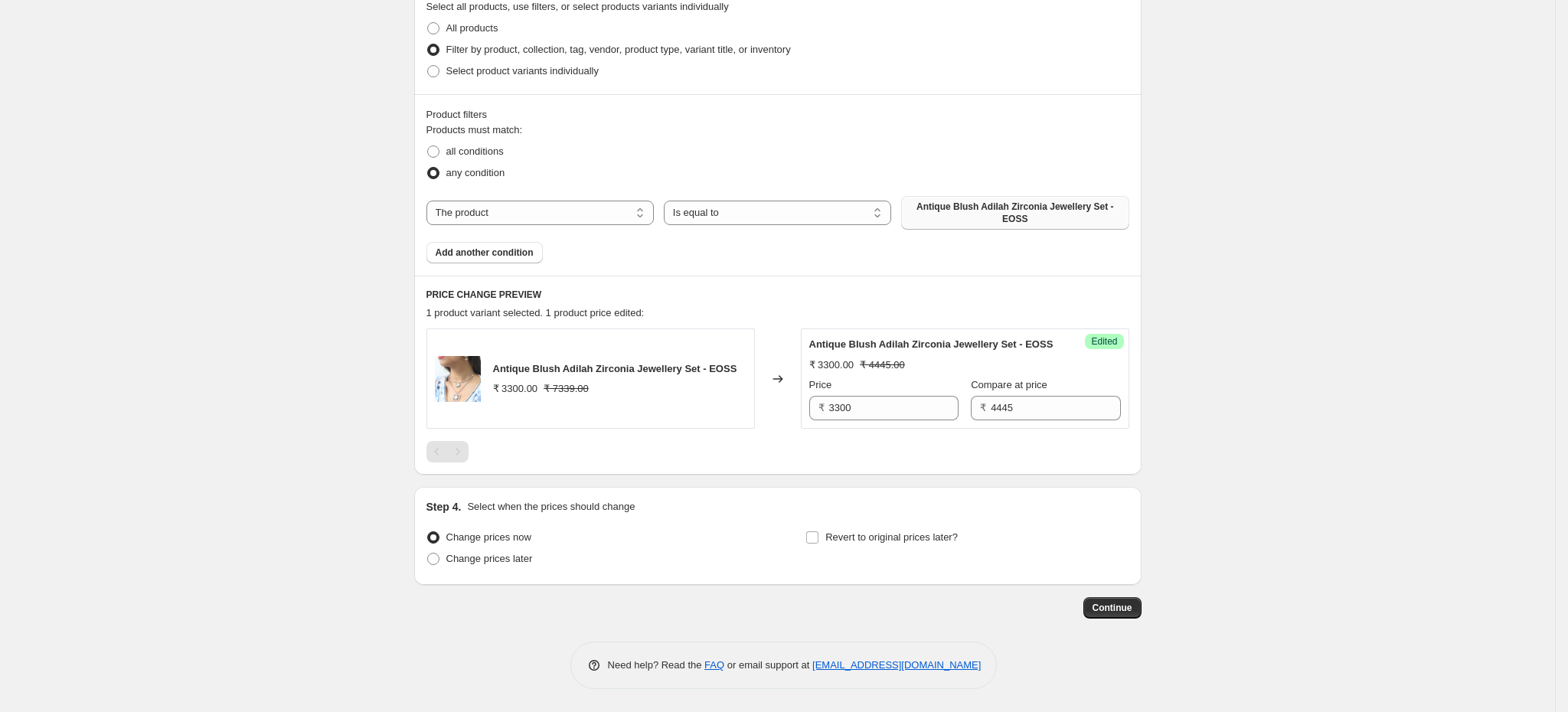
click at [1191, 291] on div "Create new price [MEDICAL_DATA]. This page is ready Create new price [MEDICAL_D…" at bounding box center [777, 172] width 1555 height 1081
type input "7339"
click at [1205, 317] on div "Create new price [MEDICAL_DATA]. This page is ready Create new price [MEDICAL_D…" at bounding box center [777, 172] width 1555 height 1081
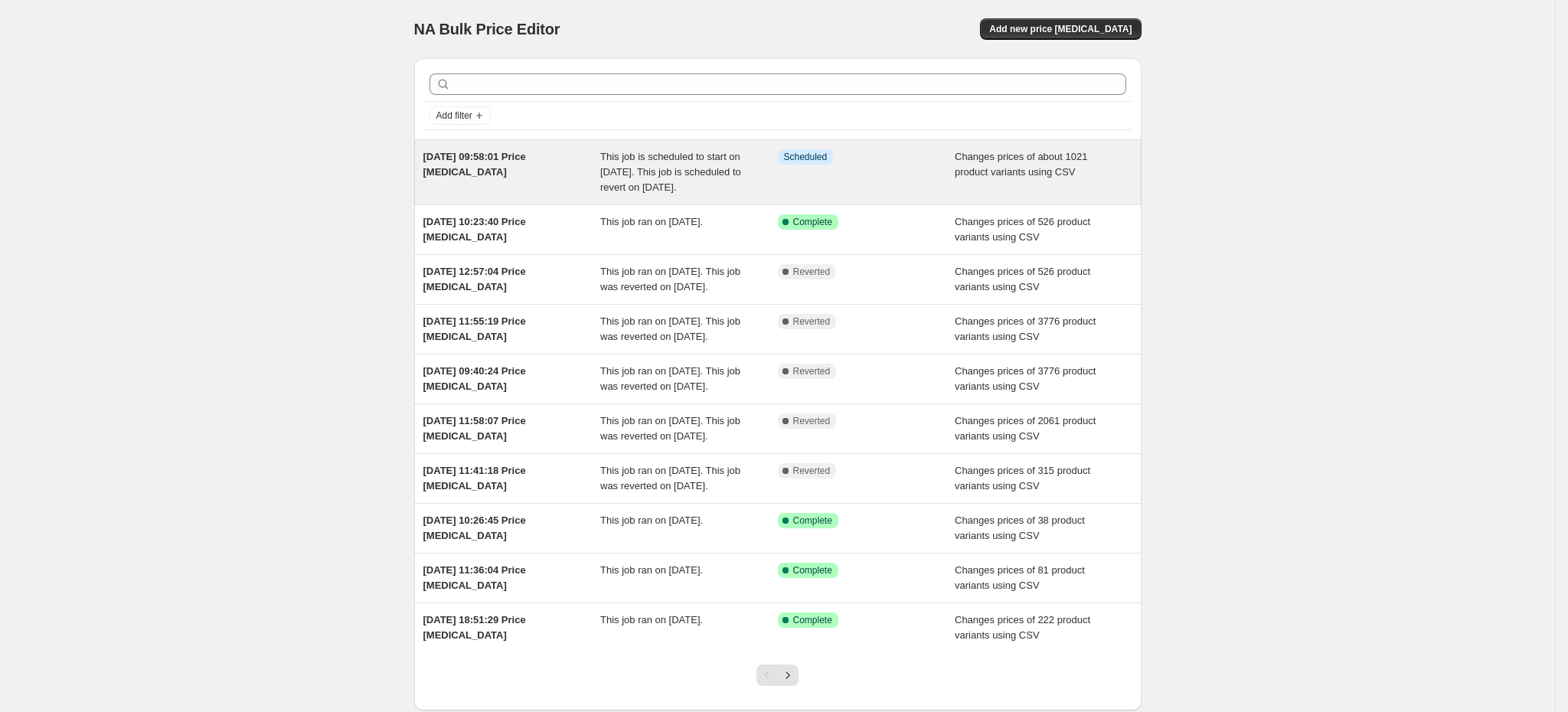
click at [518, 193] on div "[DATE] 09:58:01 Price [MEDICAL_DATA]" at bounding box center [512, 172] width 178 height 46
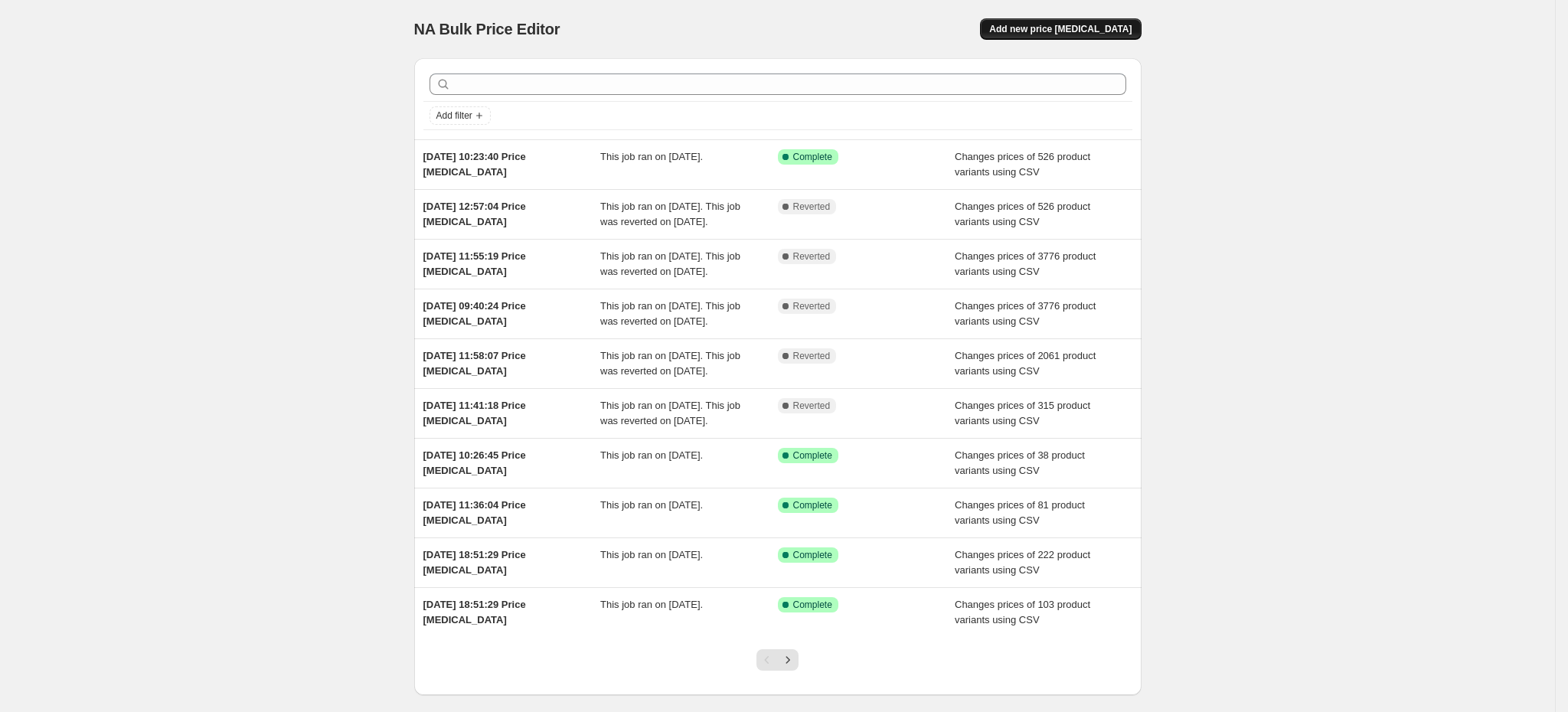
click at [1118, 31] on span "Add new price [MEDICAL_DATA]" at bounding box center [1061, 29] width 143 height 12
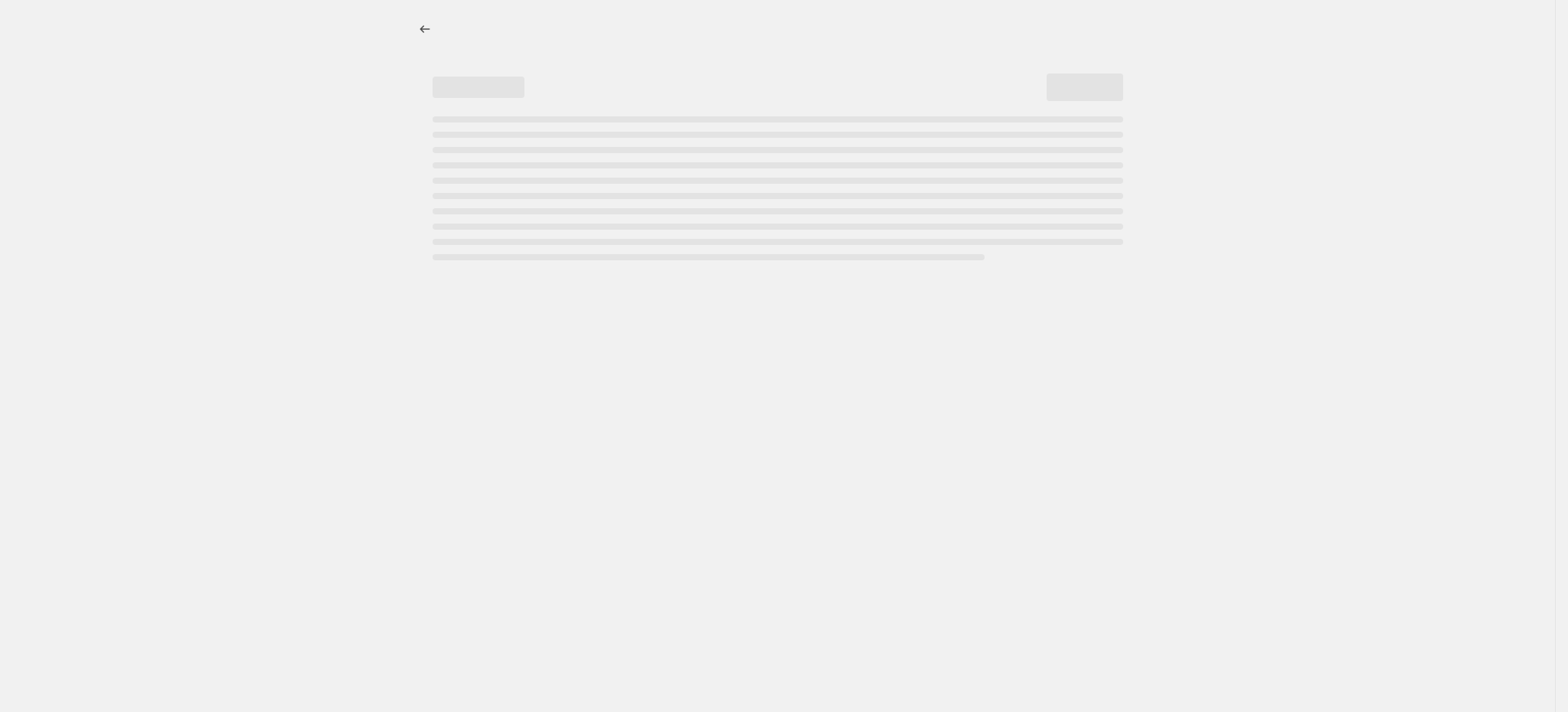
select select "percentage"
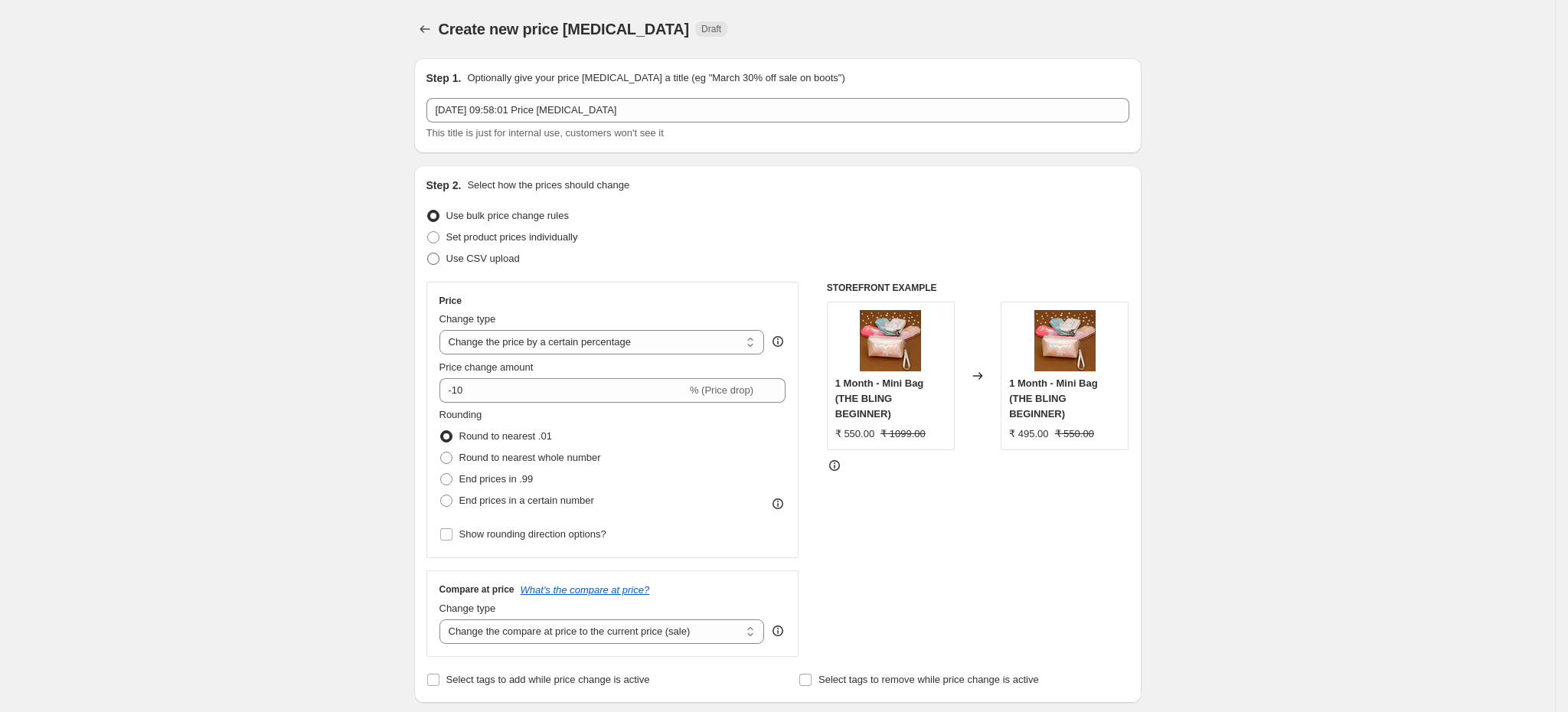
click at [490, 261] on span "Use CSV upload" at bounding box center [483, 258] width 74 height 11
click at [428, 254] on input "Use CSV upload" at bounding box center [427, 253] width 1 height 1
radio input "true"
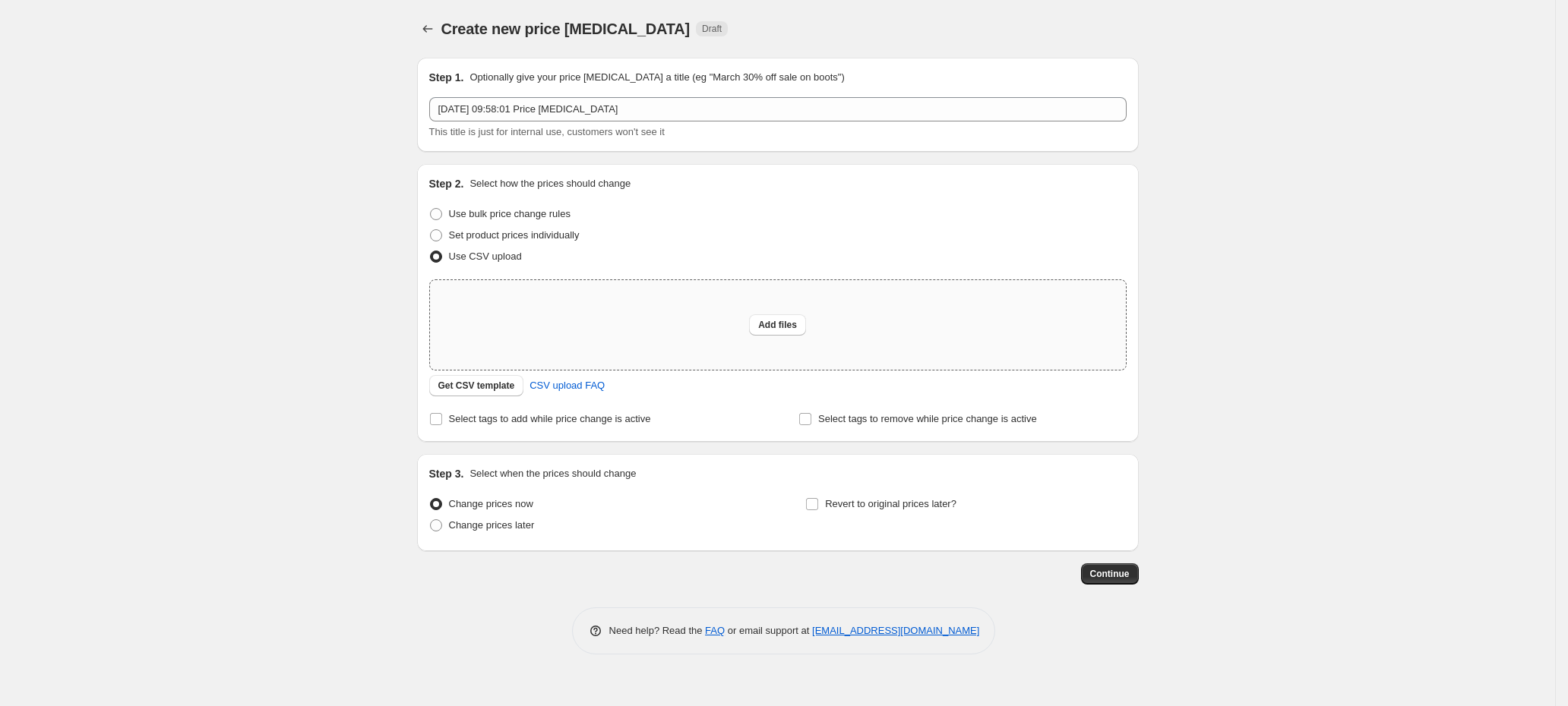
click at [706, 320] on div "Add files" at bounding box center [777, 325] width 696 height 90
type input "C:\fakepath\28th Aug - 6th Sept Ganesh Special Sale Flat 60 OFF on Necklaces.csv"
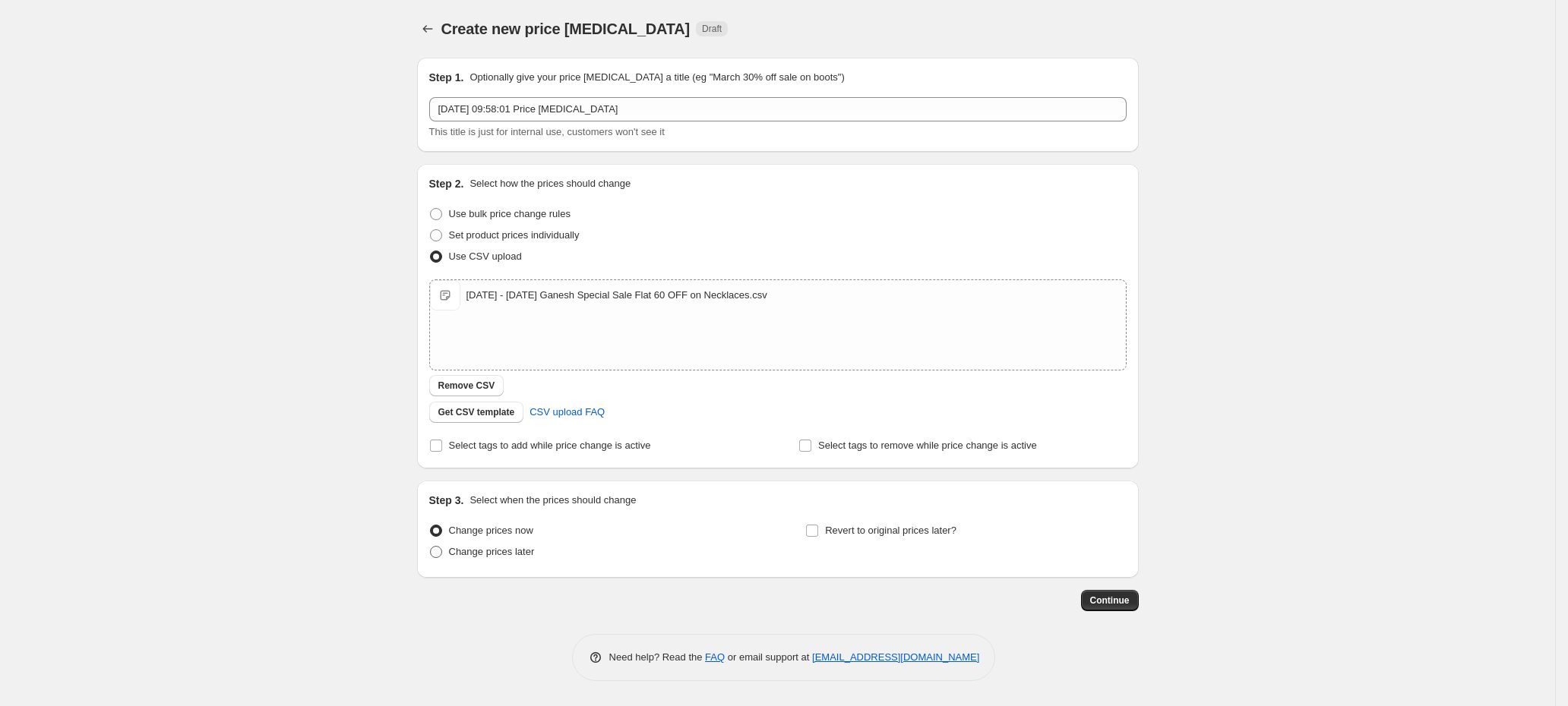
click at [452, 556] on span "Change prices later" at bounding box center [491, 551] width 86 height 11
click at [430, 546] on input "Change prices later" at bounding box center [430, 546] width 1 height 1
radio input "true"
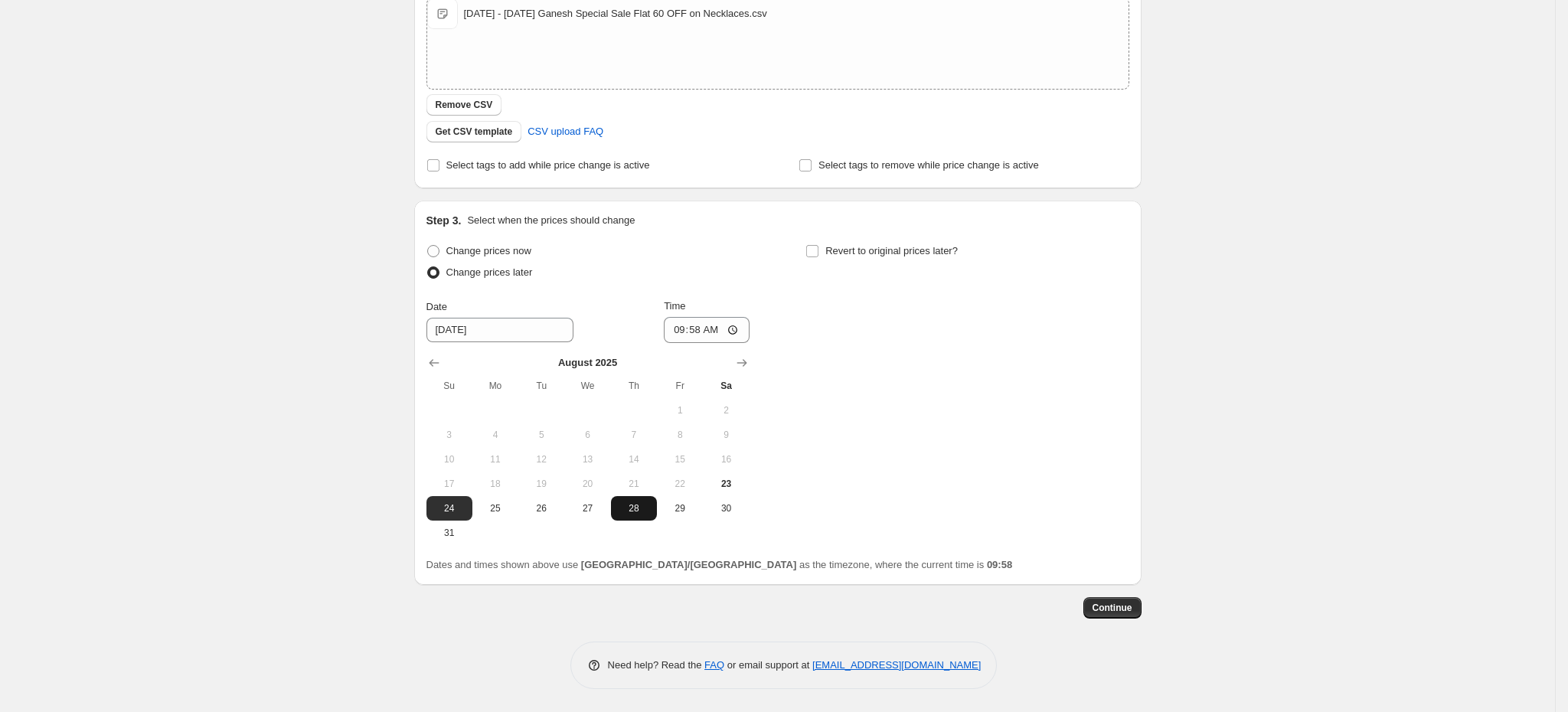
scroll to position [287, 0]
click at [458, 325] on input "8/24/2025" at bounding box center [500, 330] width 147 height 25
type input "[DATE]"
click at [699, 323] on input "09:58" at bounding box center [707, 330] width 86 height 26
type input "00:05"
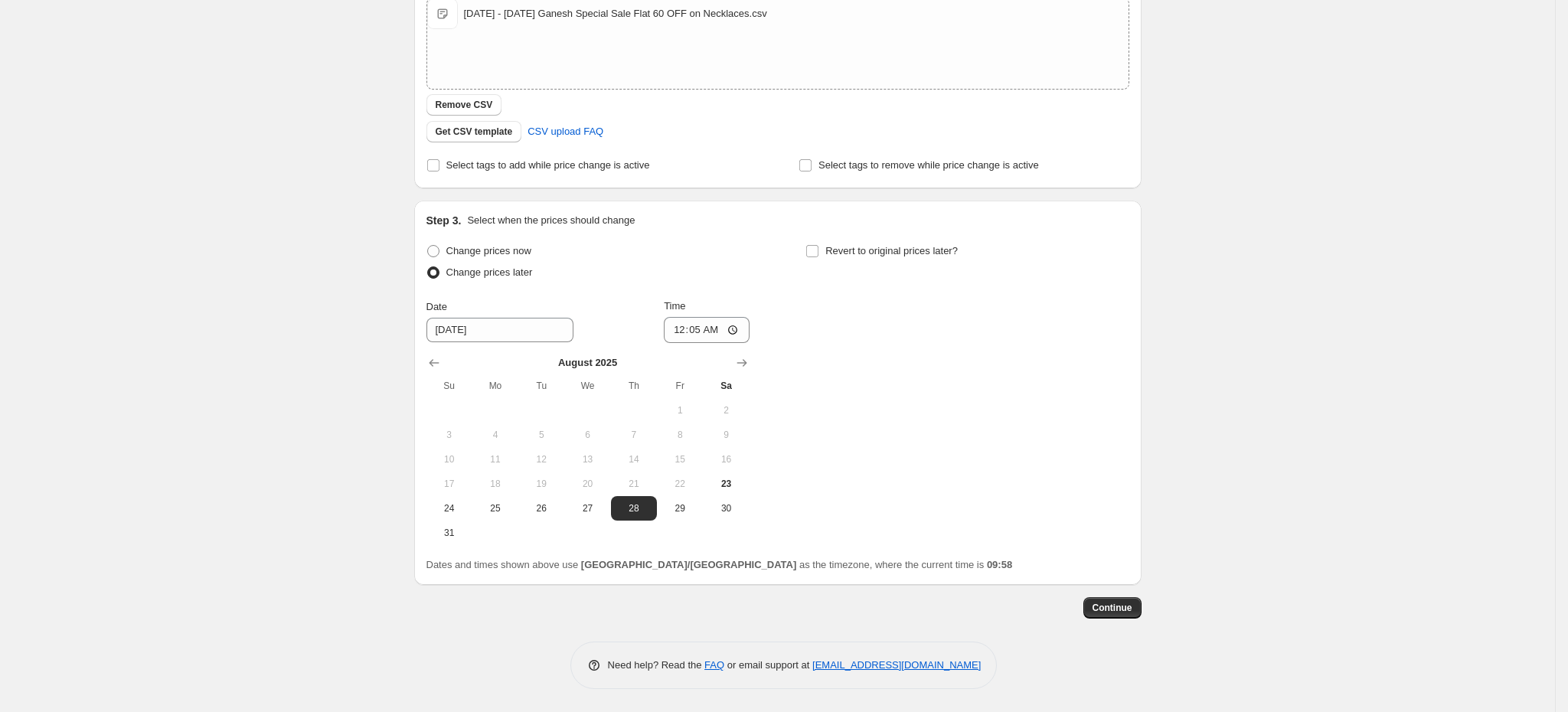
click at [805, 343] on div "Change prices now Change prices later Date 8/28/2025 Time 00:05 August 2025 Su …" at bounding box center [777, 393] width 703 height 305
click at [818, 252] on input "Revert to original prices later?" at bounding box center [812, 251] width 12 height 12
checkbox input "true"
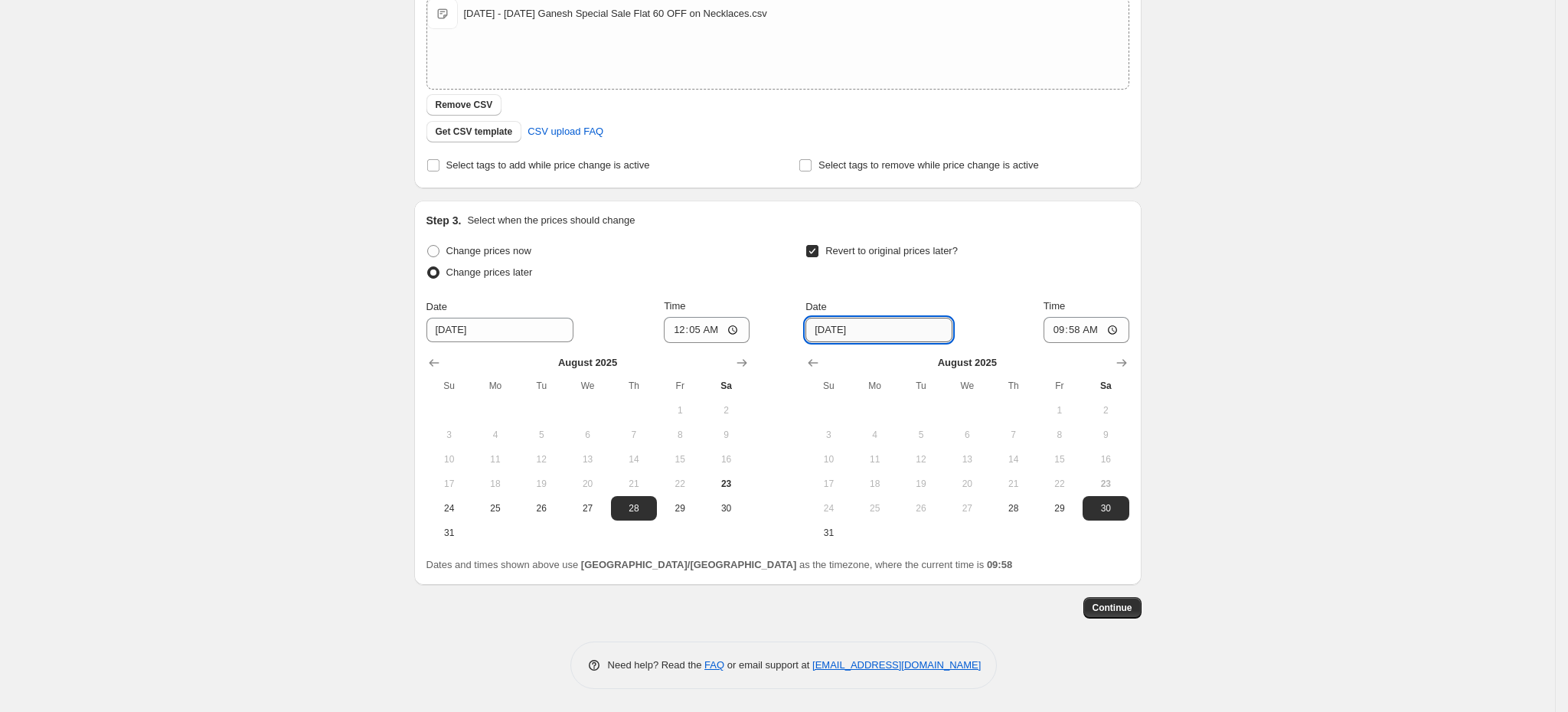
click at [835, 327] on input "8/30/2025" at bounding box center [879, 330] width 147 height 25
click at [817, 325] on input "8/30/2025" at bounding box center [879, 330] width 147 height 25
click at [842, 323] on input "9/30/2025" at bounding box center [879, 330] width 147 height 25
type input "9/6/2025"
click at [940, 295] on div "Revert to original prices later? Date 9/6/2025 Time 09:58 September 2025 Su Mo …" at bounding box center [967, 381] width 323 height 281
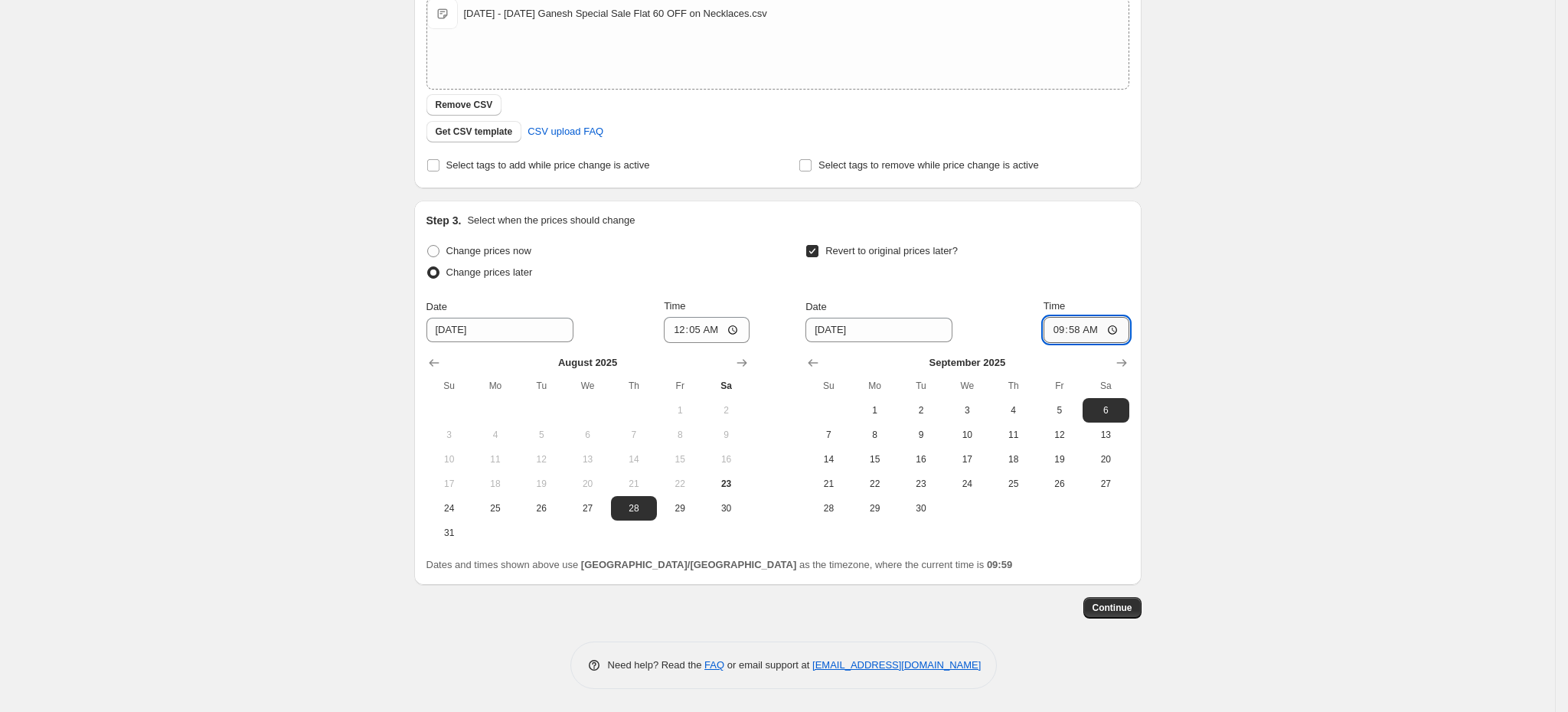
click at [1078, 330] on input "09:58" at bounding box center [1087, 330] width 86 height 26
type input "00:58"
click at [837, 328] on input "9/6/2025" at bounding box center [879, 330] width 147 height 25
type input "[DATE]"
click at [973, 270] on div "Revert to original prices later?" at bounding box center [967, 264] width 323 height 46
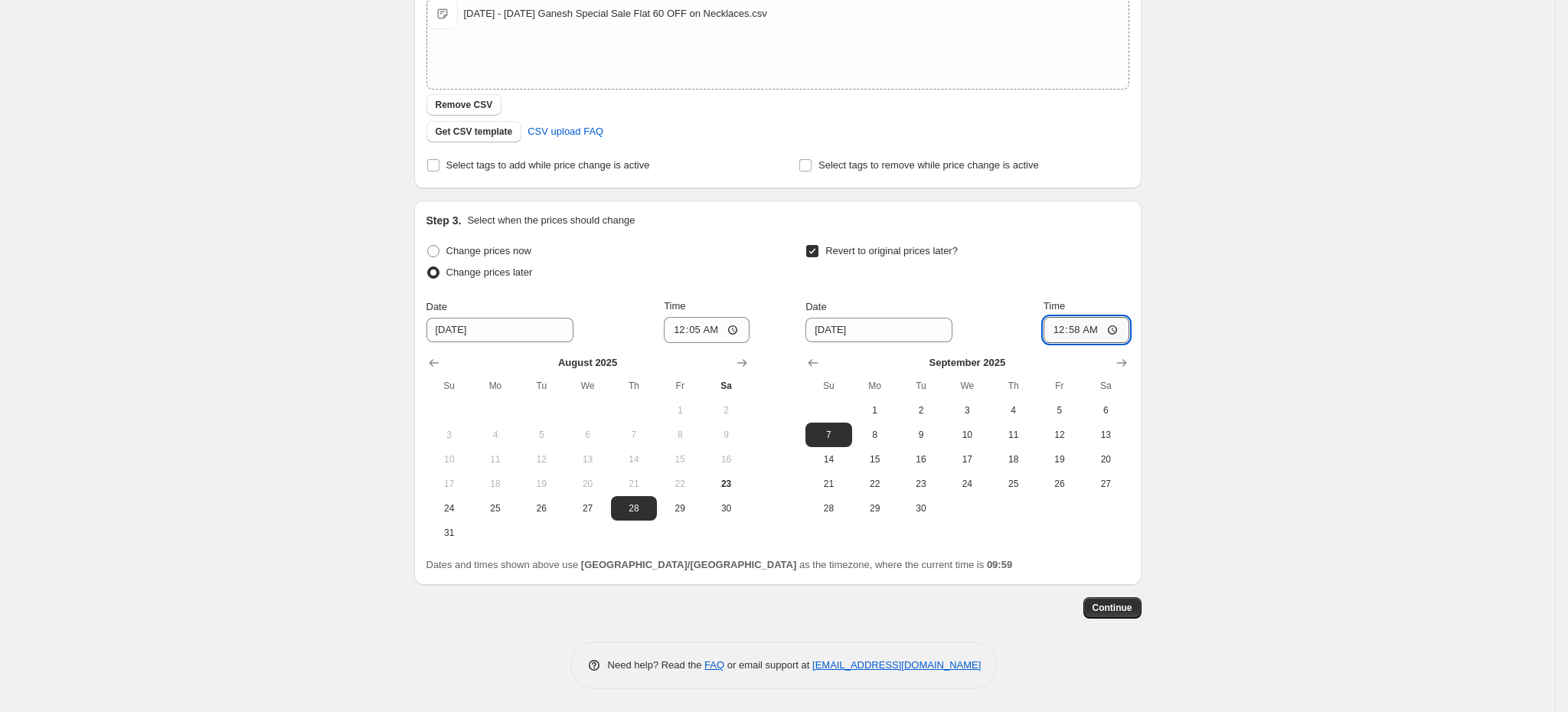
click at [1101, 335] on input "00:58" at bounding box center [1087, 330] width 86 height 26
type input "00:30"
click at [969, 555] on div "Change prices now Change prices later Date 8/28/2025 Time 00:05 August 2025 Su …" at bounding box center [777, 407] width 703 height 333
click at [1121, 598] on button "Continue" at bounding box center [1113, 608] width 58 height 21
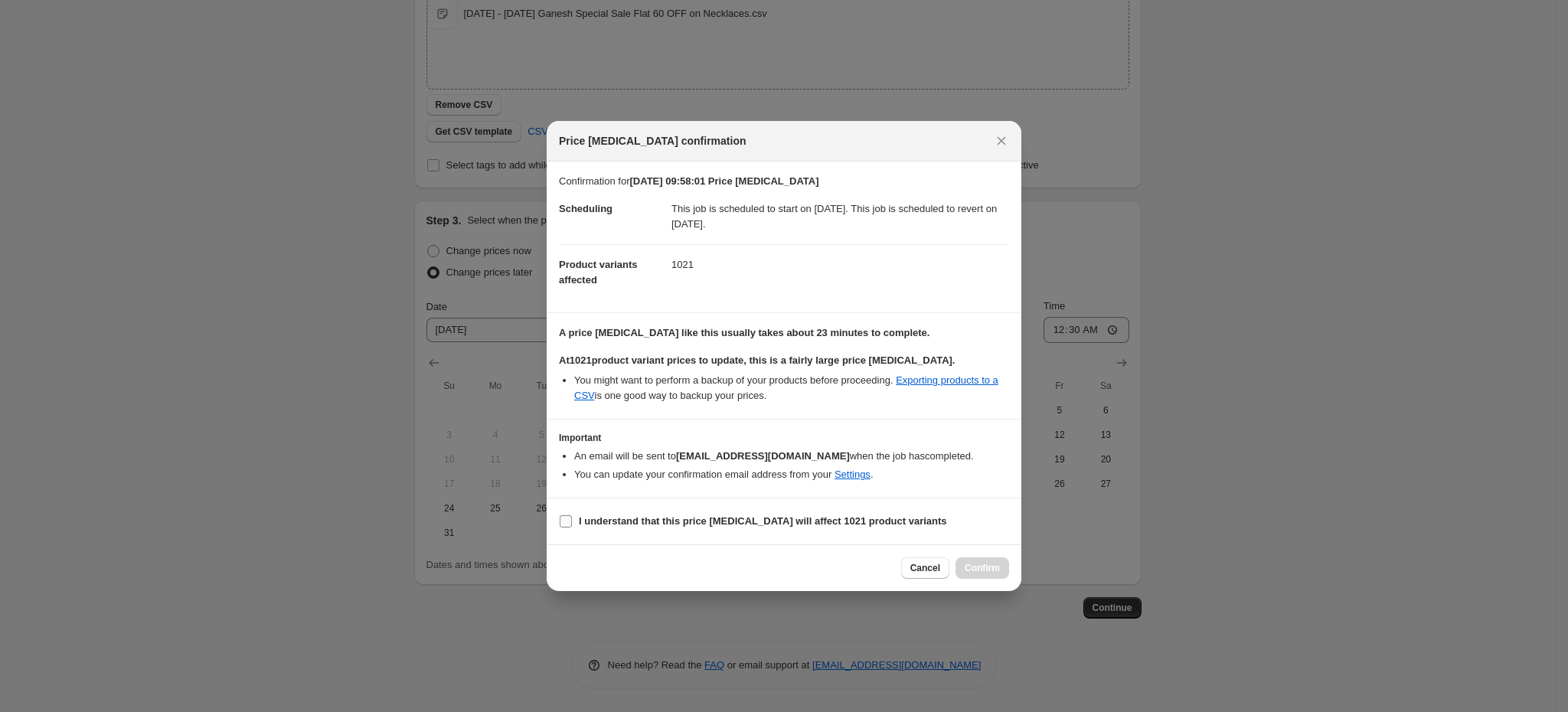
click at [587, 522] on b "I understand that this price change job will affect 1021 product variants" at bounding box center [763, 520] width 368 height 11
click at [572, 522] on input "I understand that this price change job will affect 1021 product variants" at bounding box center [566, 521] width 12 height 12
checkbox input "true"
click at [986, 575] on button "Confirm" at bounding box center [982, 568] width 54 height 21
